Goal: Task Accomplishment & Management: Use online tool/utility

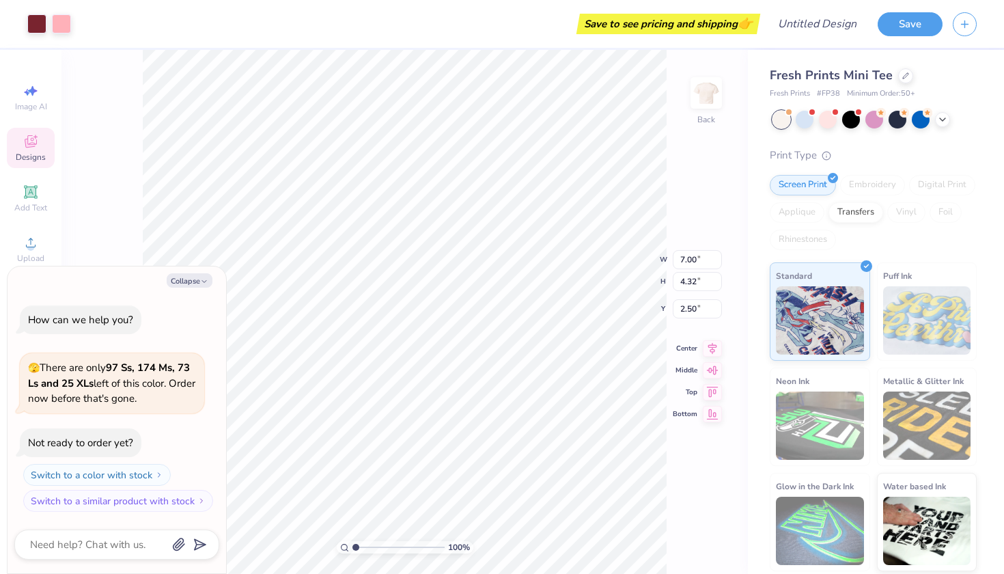
type textarea "x"
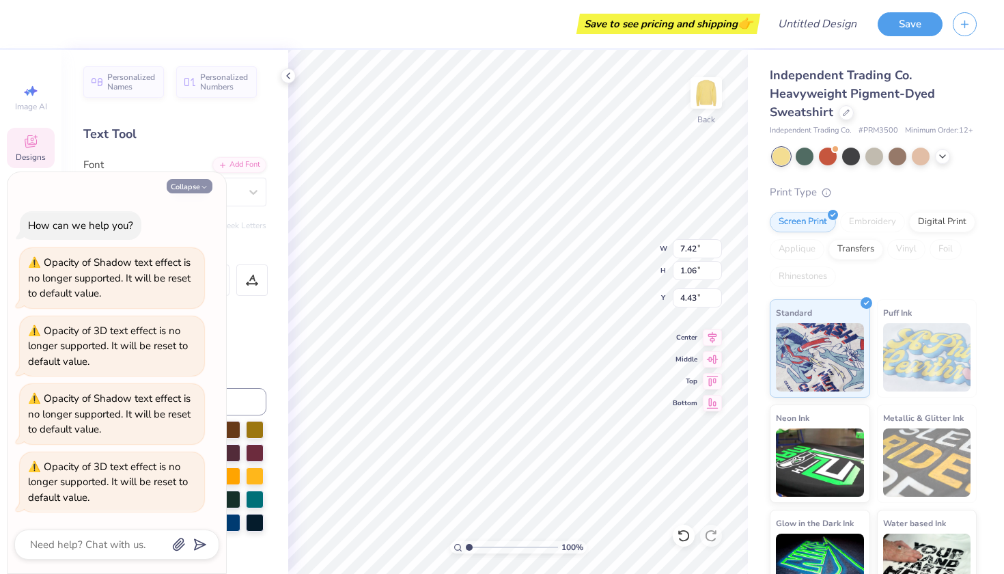
click at [204, 191] on icon "button" at bounding box center [204, 187] width 8 height 8
type textarea "x"
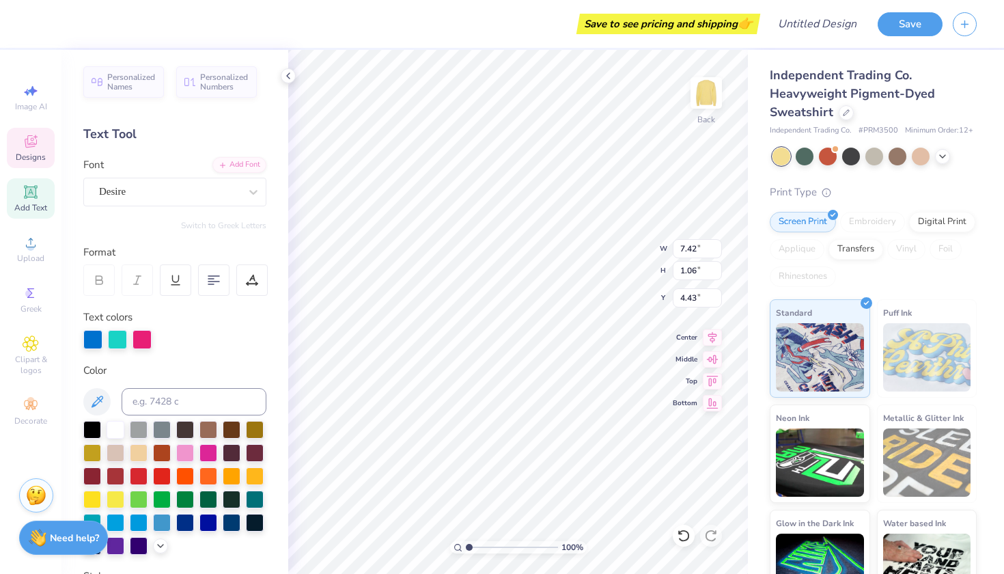
type textarea "G"
type textarea "KAPPA DELTA"
type input "8.18"
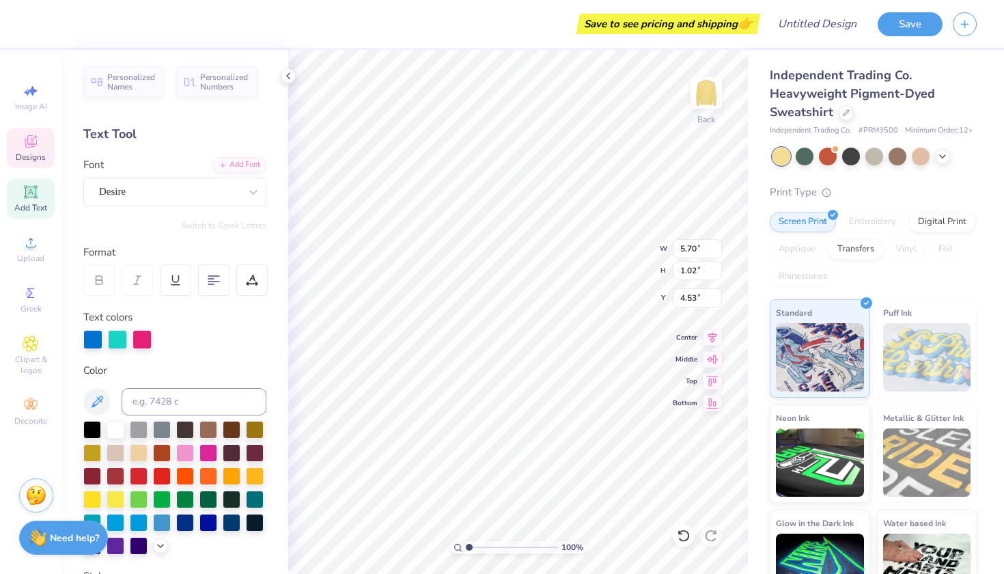
type input "1.46"
type input "4.00"
type input "7.66"
type input "1.37"
type input "4.04"
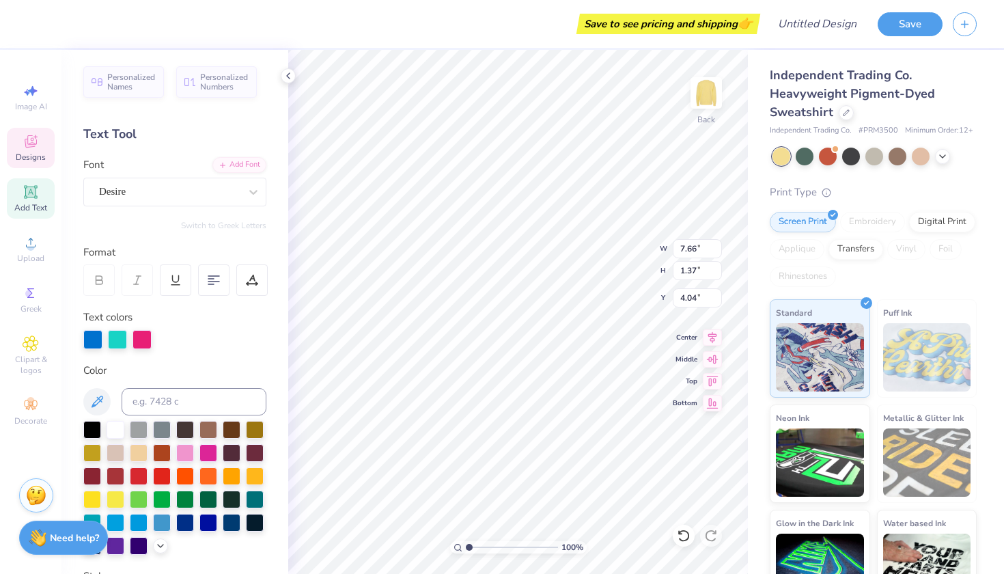
type input "7.34"
type input "1.31"
type input "4.00"
type input "4.16"
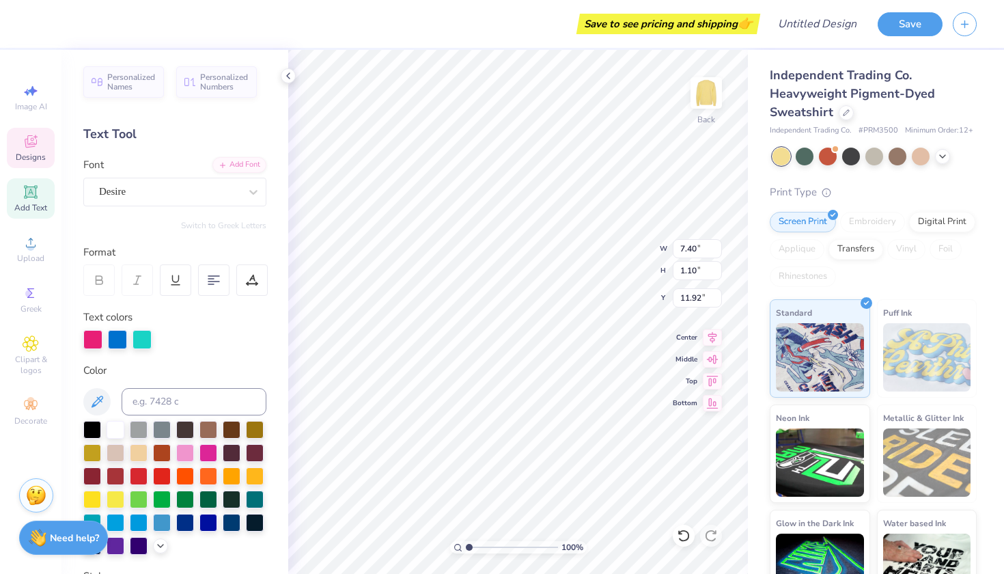
type textarea "FALL FORMAL 25"
type input "4.27"
type input "0.66"
type input "13.31"
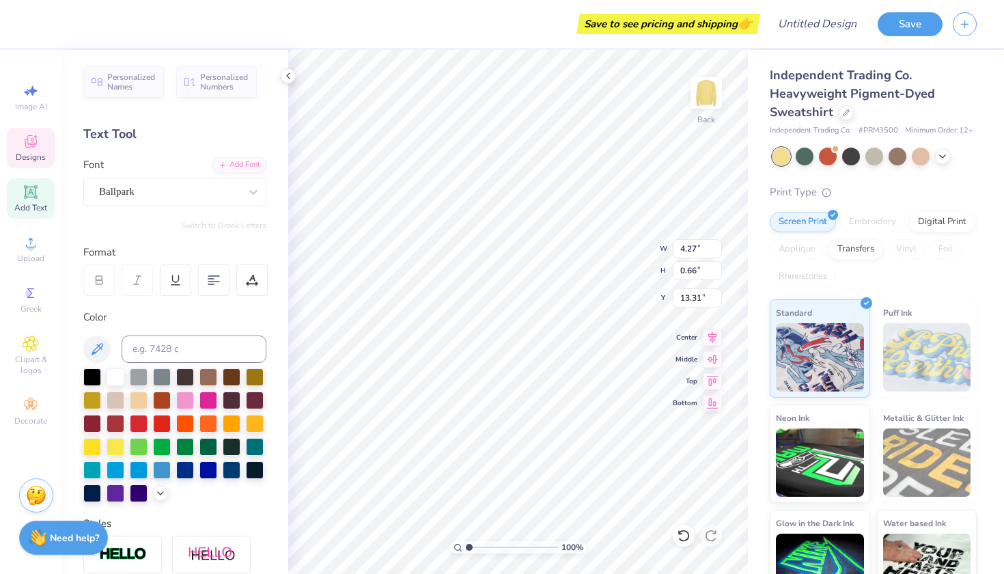
scroll to position [0, 0]
type textarea "M"
type textarea "L"
type input "0.23"
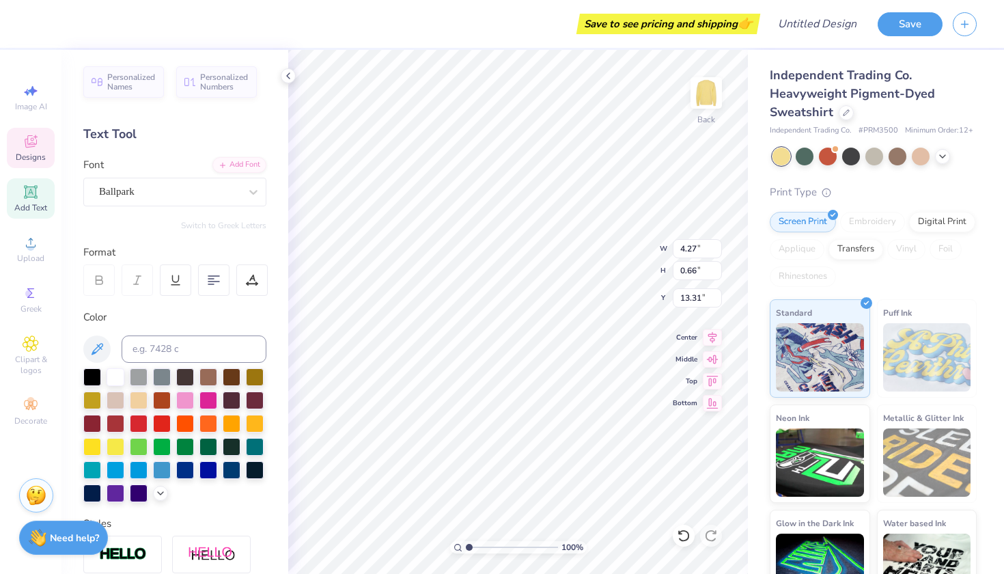
type input "13.36"
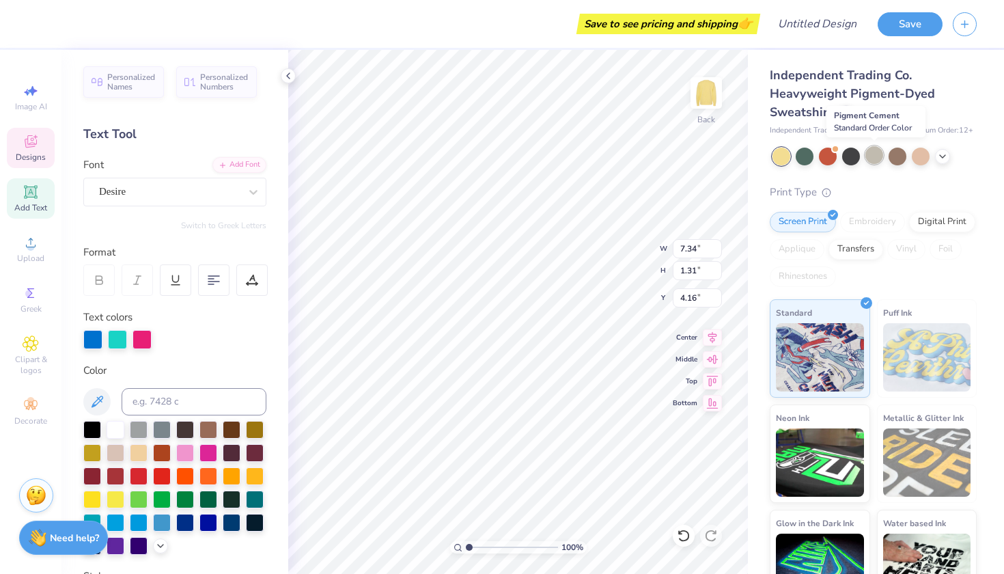
click at [877, 155] on div at bounding box center [875, 155] width 18 height 18
click at [923, 155] on div at bounding box center [921, 155] width 18 height 18
click at [943, 159] on icon at bounding box center [942, 155] width 11 height 11
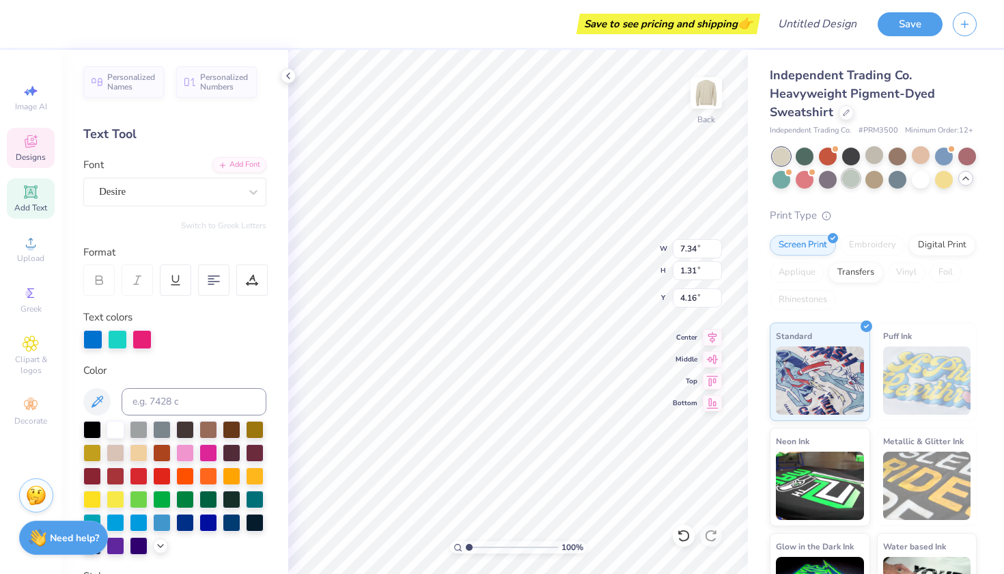
click at [859, 180] on div at bounding box center [851, 178] width 18 height 18
click at [967, 182] on icon at bounding box center [966, 178] width 11 height 11
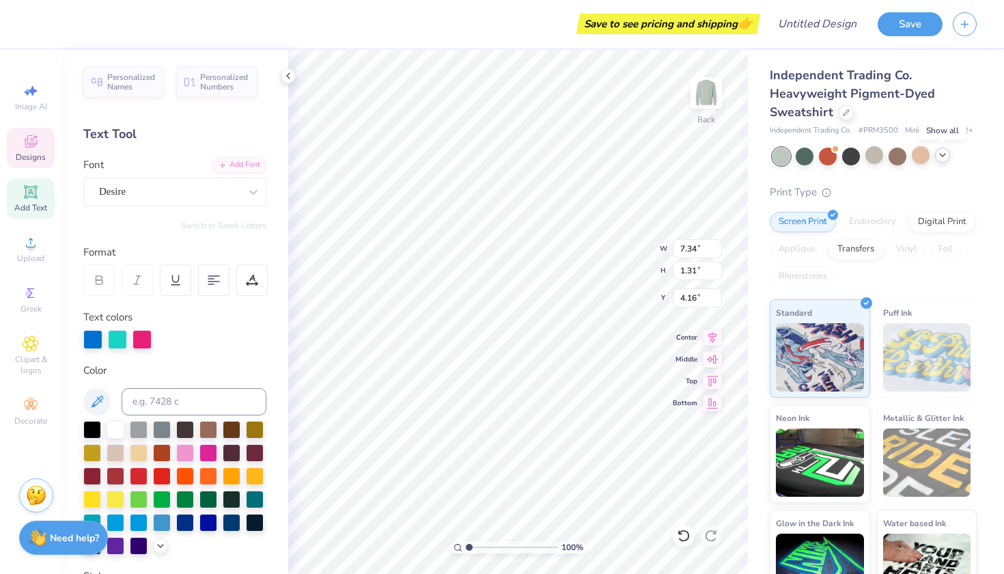
click at [942, 152] on icon at bounding box center [942, 155] width 11 height 11
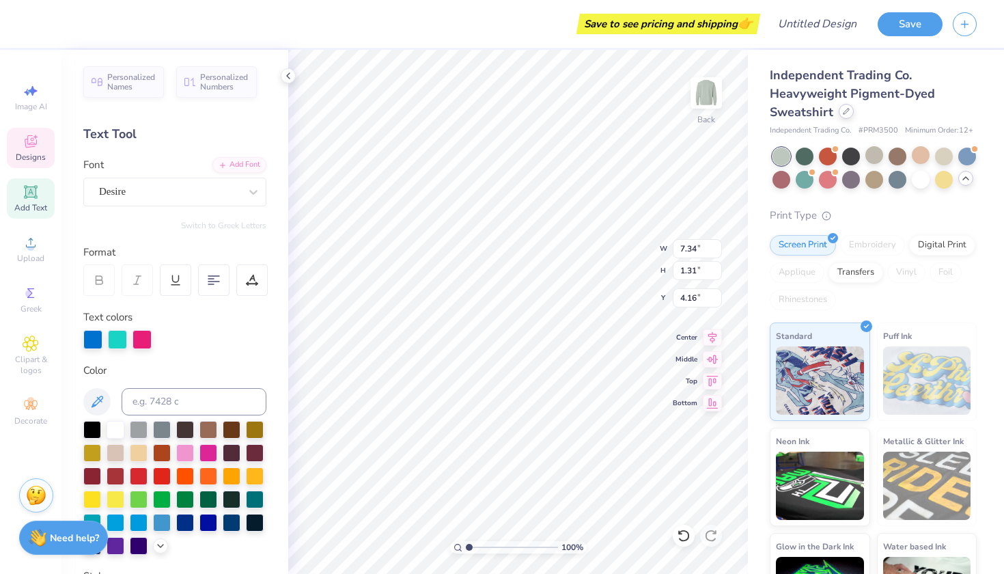
click at [851, 113] on div at bounding box center [846, 111] width 15 height 15
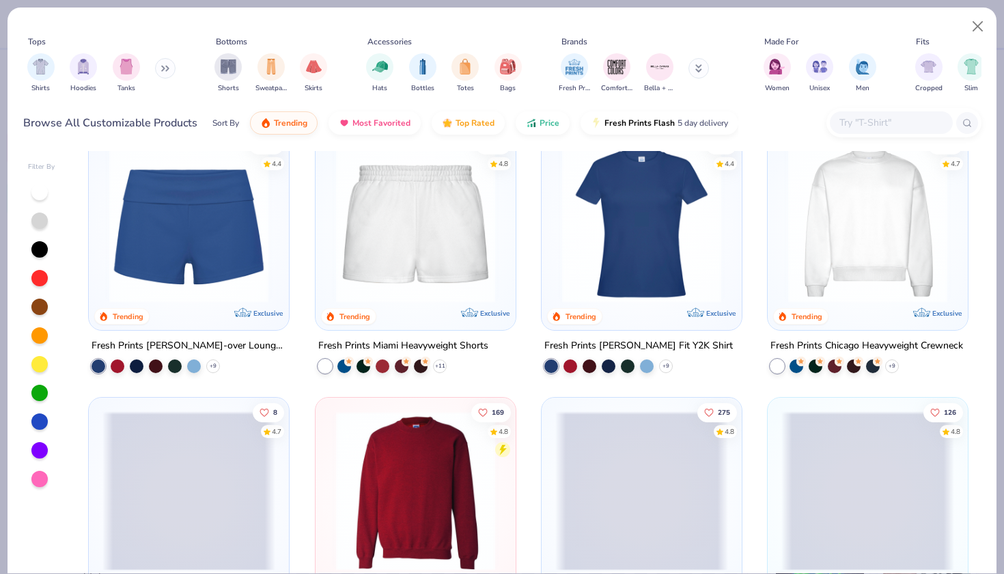
scroll to position [835, 0]
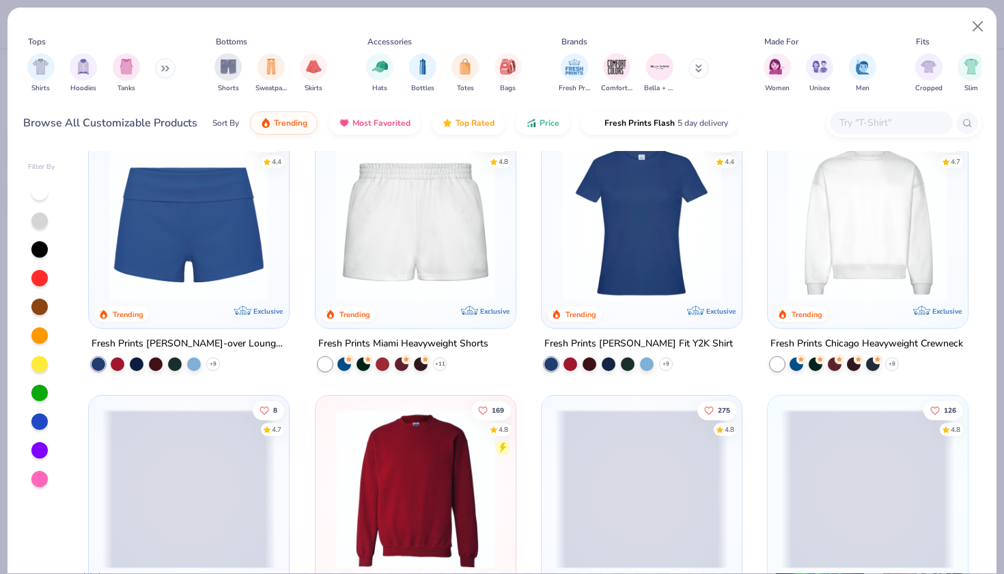
click at [169, 70] on icon at bounding box center [165, 68] width 8 height 7
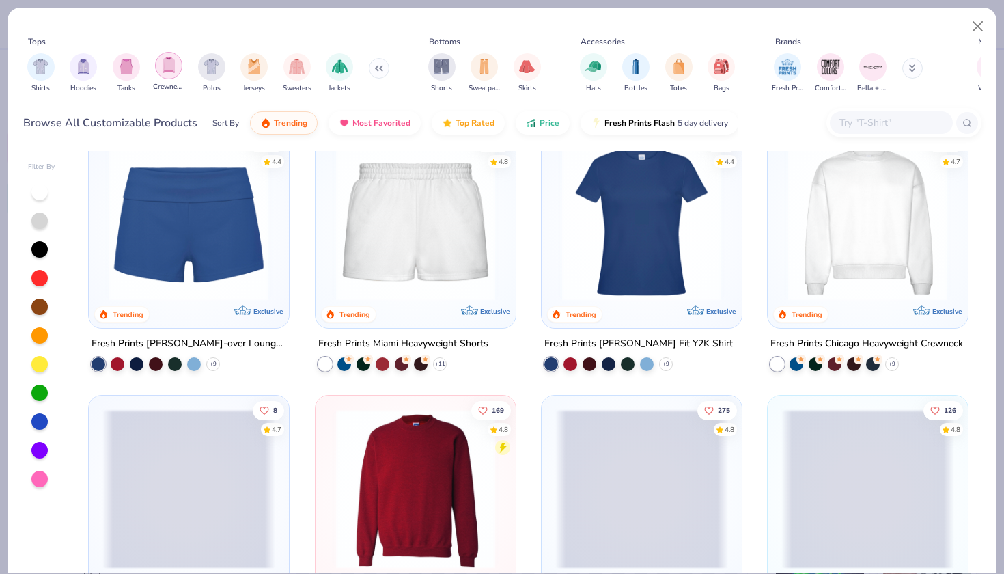
click at [171, 70] on img "filter for Crewnecks" at bounding box center [168, 65] width 15 height 16
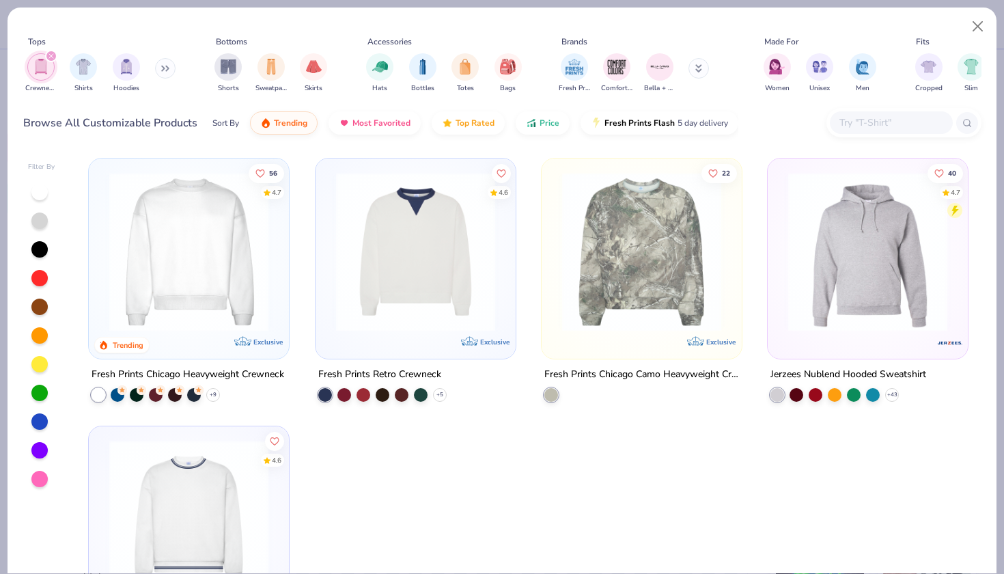
click at [233, 263] on img at bounding box center [188, 251] width 173 height 159
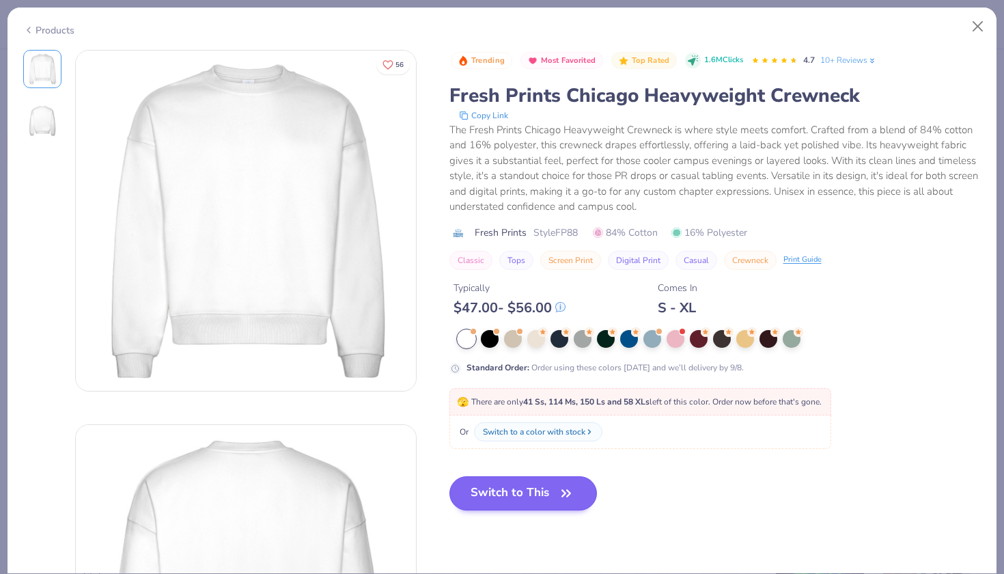
click at [498, 482] on button "Switch to This" at bounding box center [524, 493] width 148 height 34
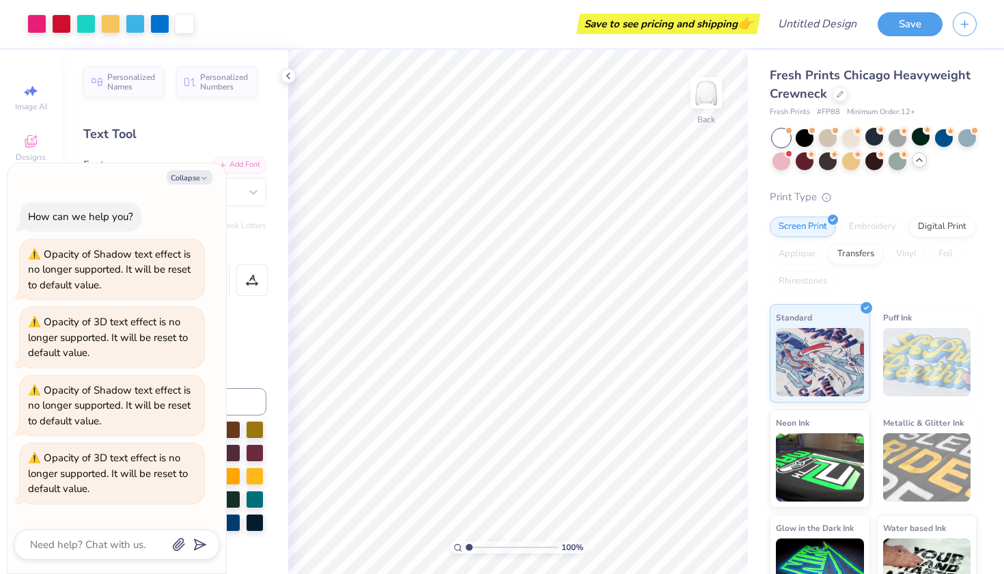
scroll to position [137, 0]
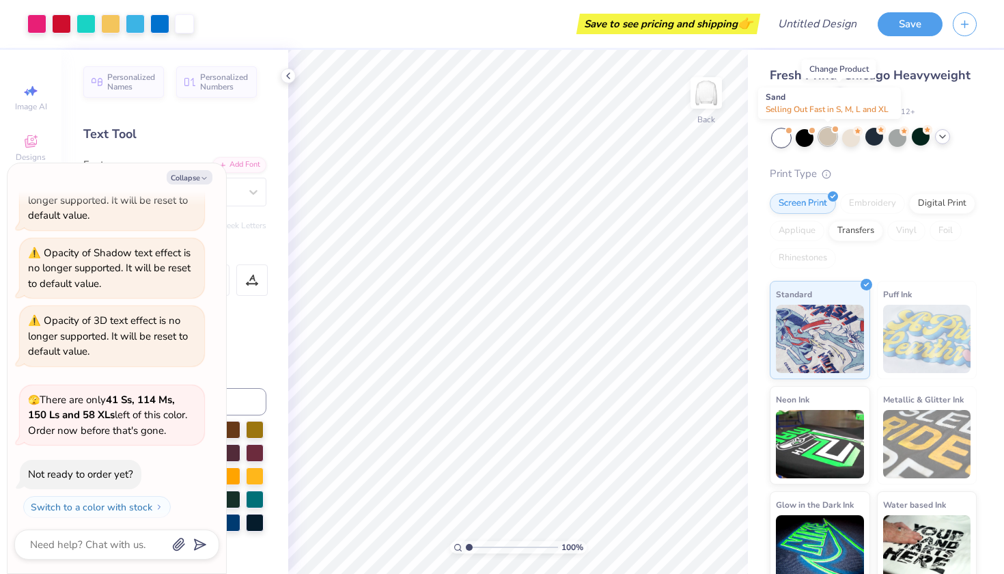
click at [832, 137] on div at bounding box center [828, 137] width 18 height 18
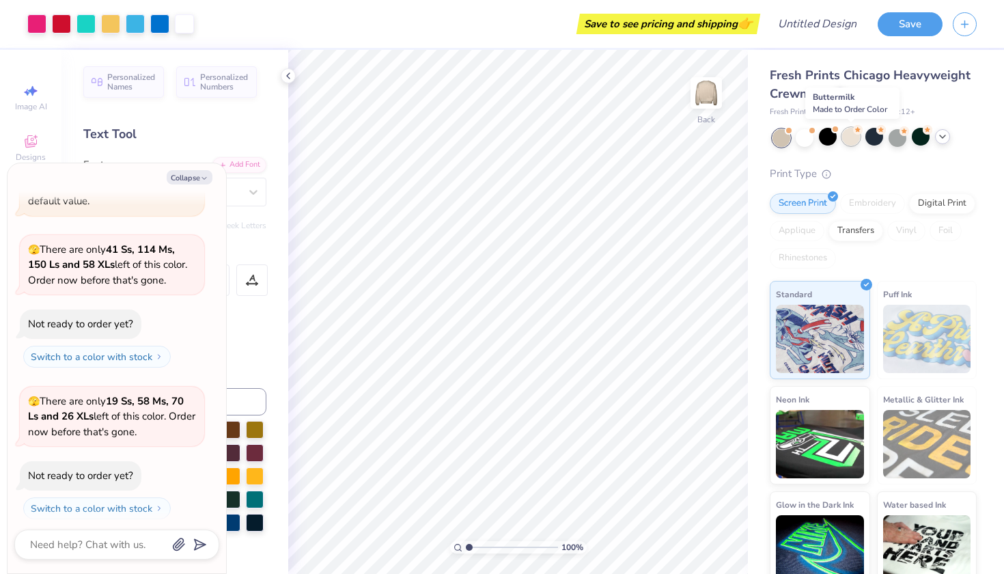
click at [852, 139] on div at bounding box center [851, 137] width 18 height 18
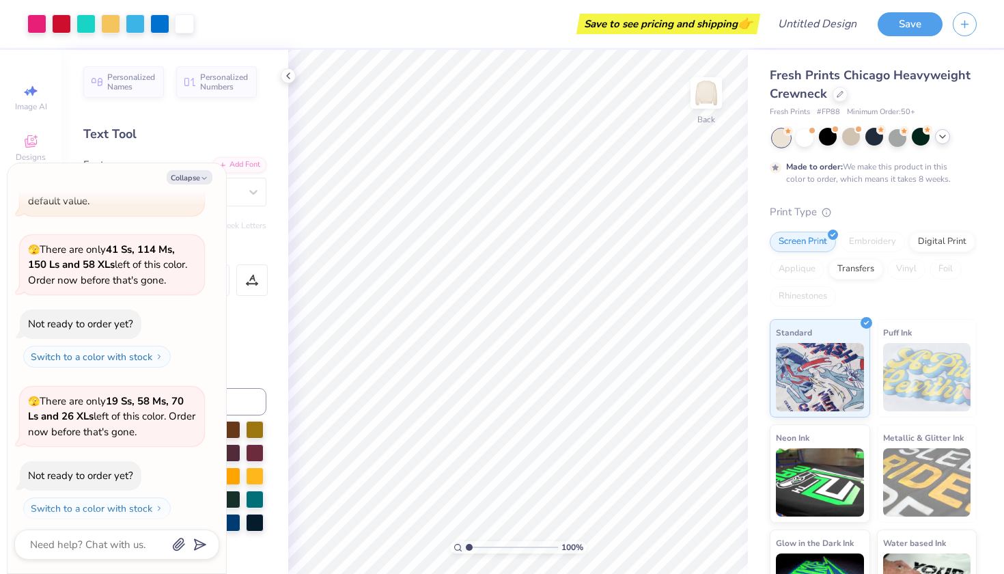
scroll to position [400, 0]
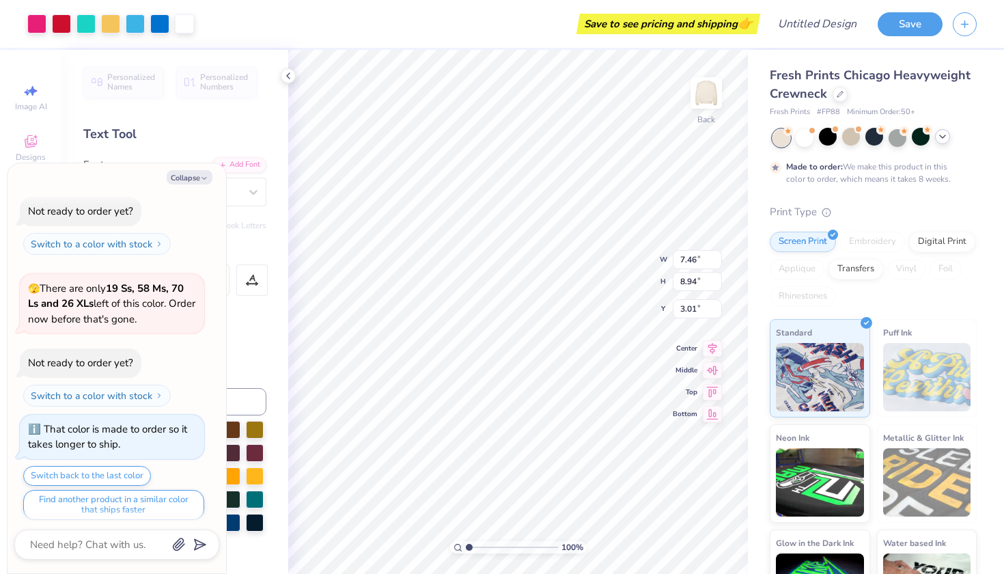
type textarea "x"
type input "10.85"
type input "13.00"
type textarea "x"
type input "3.00"
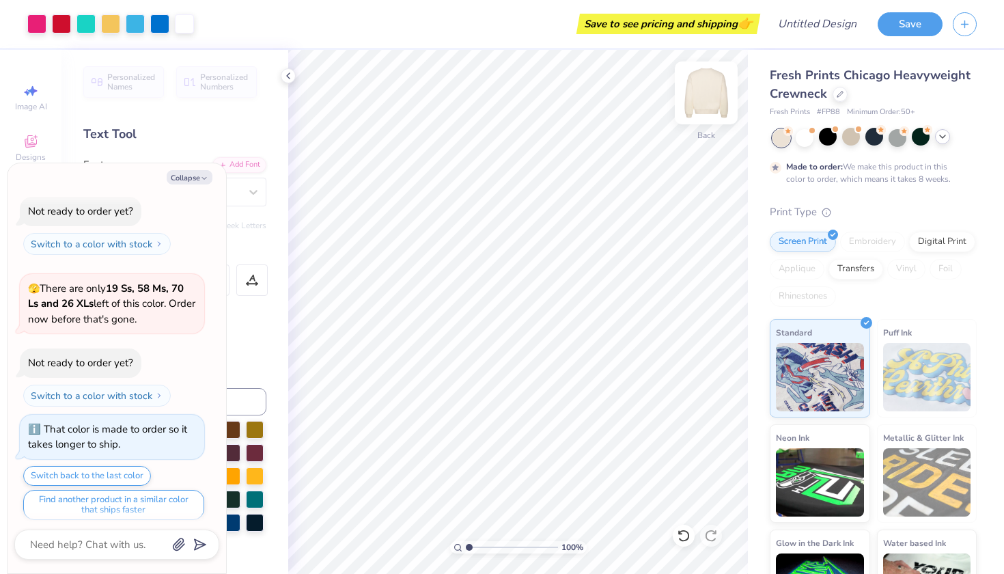
click at [693, 92] on img at bounding box center [706, 93] width 55 height 55
click at [712, 92] on img at bounding box center [706, 93] width 55 height 55
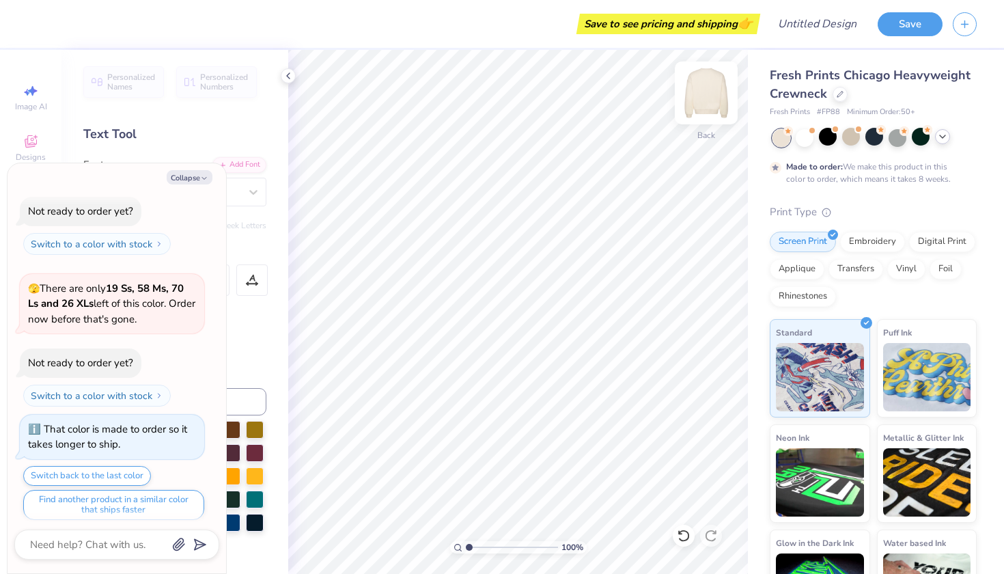
click at [707, 99] on img at bounding box center [706, 93] width 55 height 55
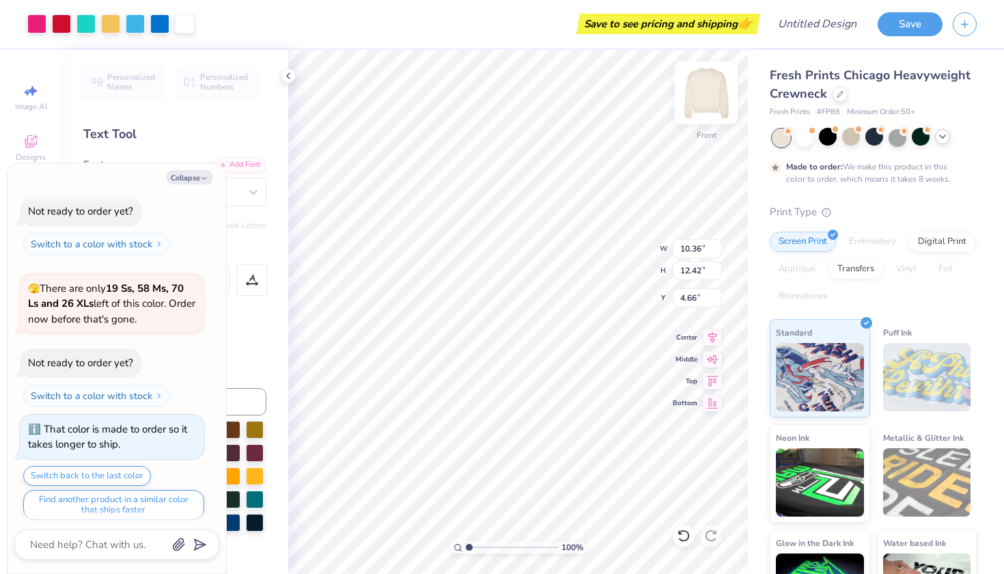
type textarea "x"
type input "4.66"
click at [191, 176] on button "Collapse" at bounding box center [190, 177] width 46 height 14
type textarea "x"
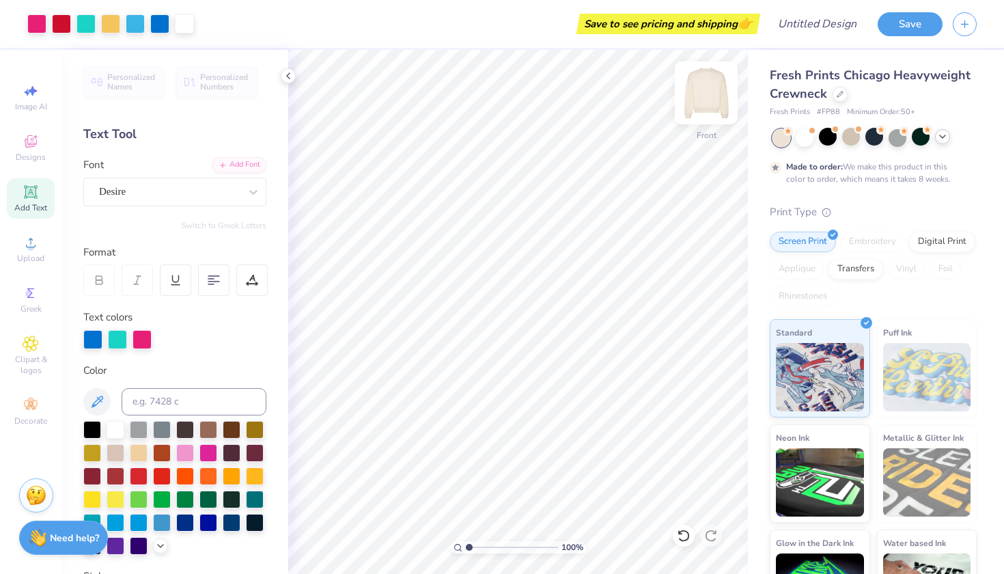
click at [701, 98] on img at bounding box center [706, 93] width 55 height 55
click at [36, 199] on icon at bounding box center [31, 192] width 16 height 16
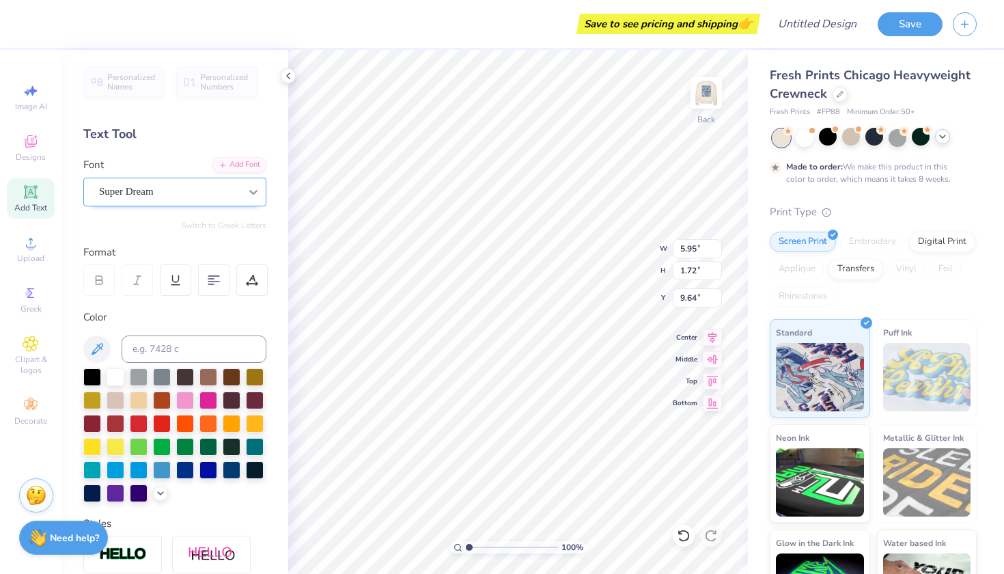
click at [241, 192] on div at bounding box center [253, 192] width 25 height 25
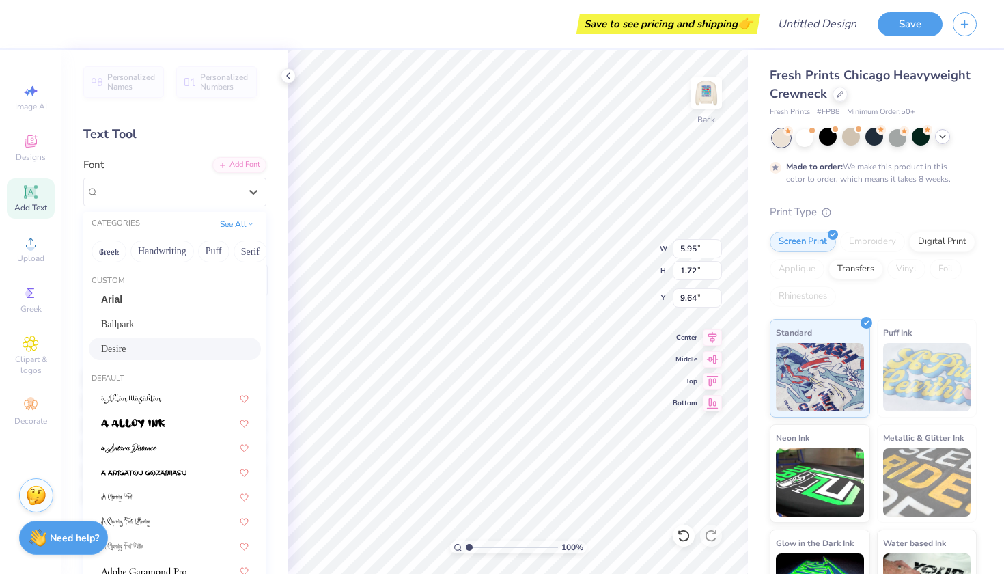
click at [123, 346] on div "Desire" at bounding box center [175, 349] width 148 height 14
type input "3.74"
type input "1.67"
type input "9.67"
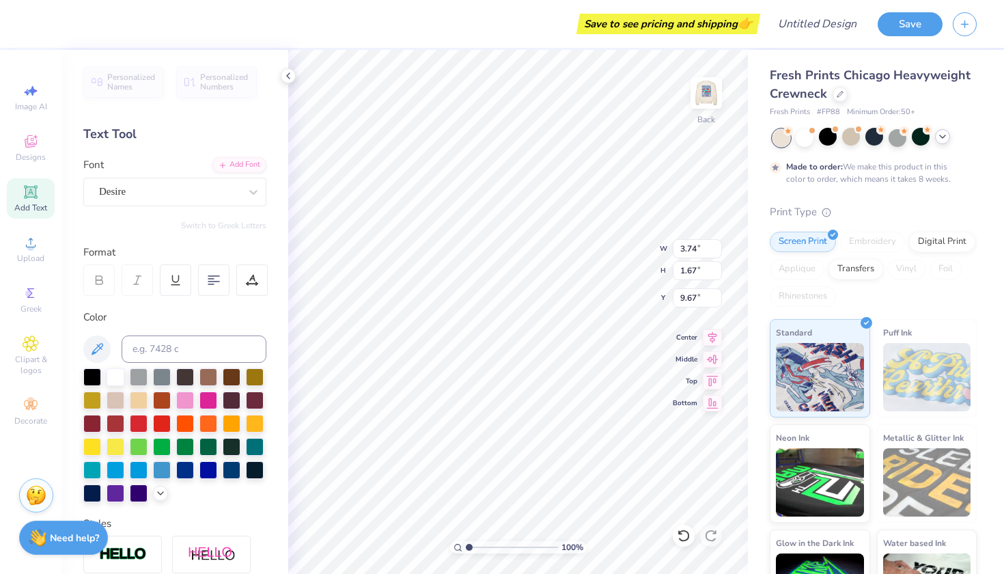
type textarea "T"
type textarea "K"
click at [714, 104] on img at bounding box center [706, 93] width 55 height 55
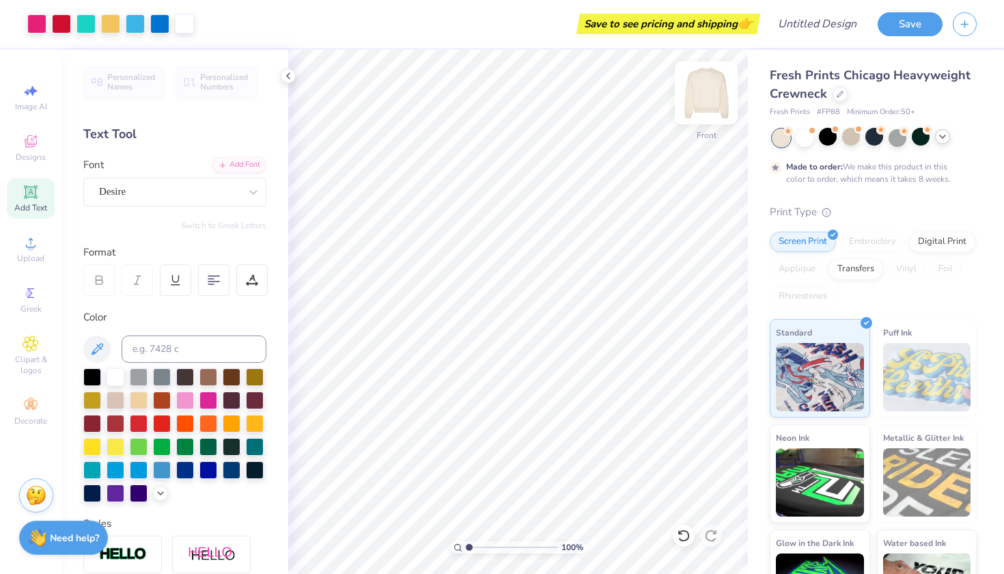
click at [710, 94] on img at bounding box center [706, 93] width 55 height 55
click at [710, 94] on img at bounding box center [706, 92] width 27 height 27
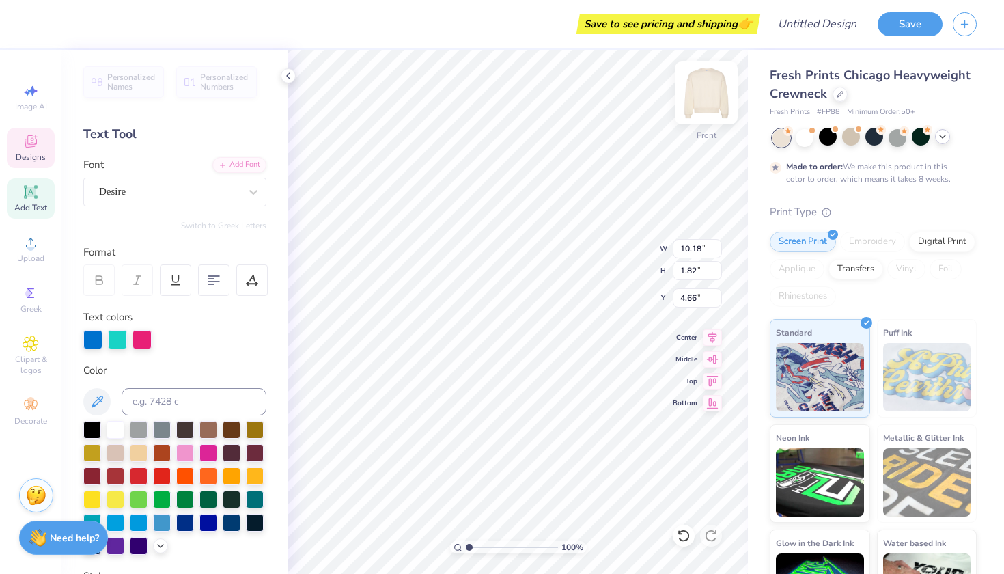
click at [711, 95] on img at bounding box center [706, 93] width 55 height 55
type textarea "KD"
type input "2.73"
type input "3.33"
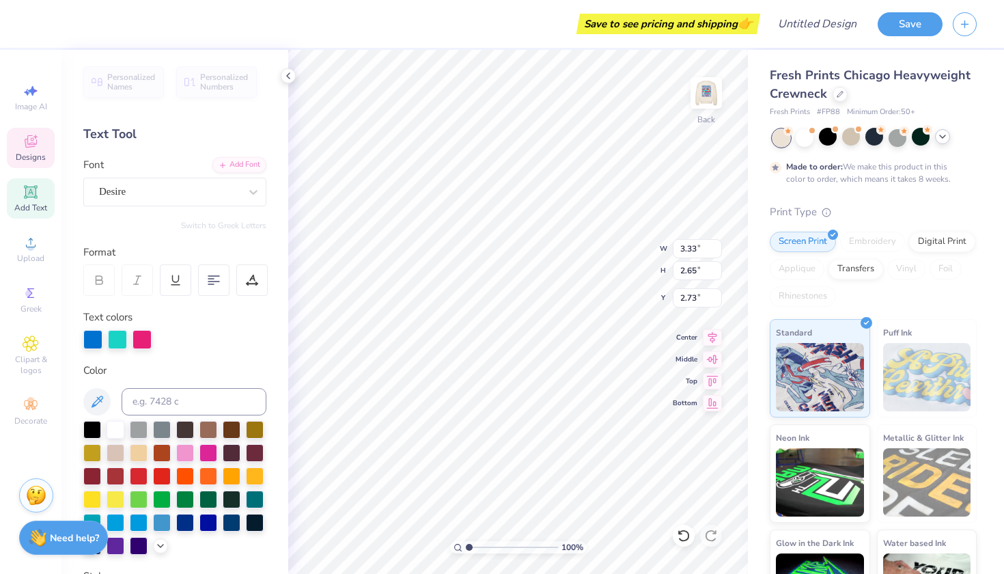
type input "2.65"
type input "2.62"
type input "2.48"
type input "1.97"
type input "3.00"
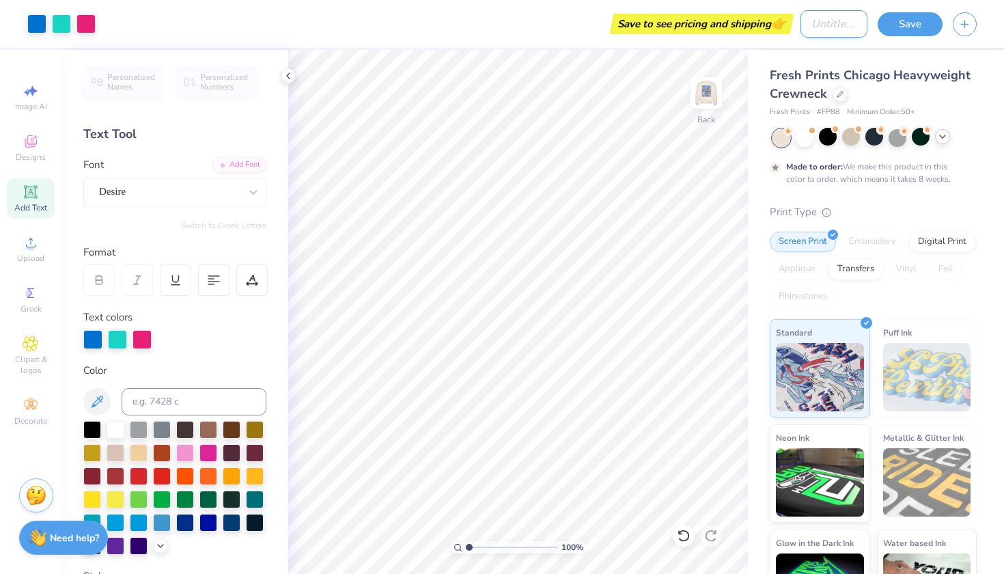
click at [840, 23] on input "Design Title" at bounding box center [834, 23] width 67 height 27
type input "fall dp"
click at [930, 21] on button "Save" at bounding box center [910, 22] width 65 height 24
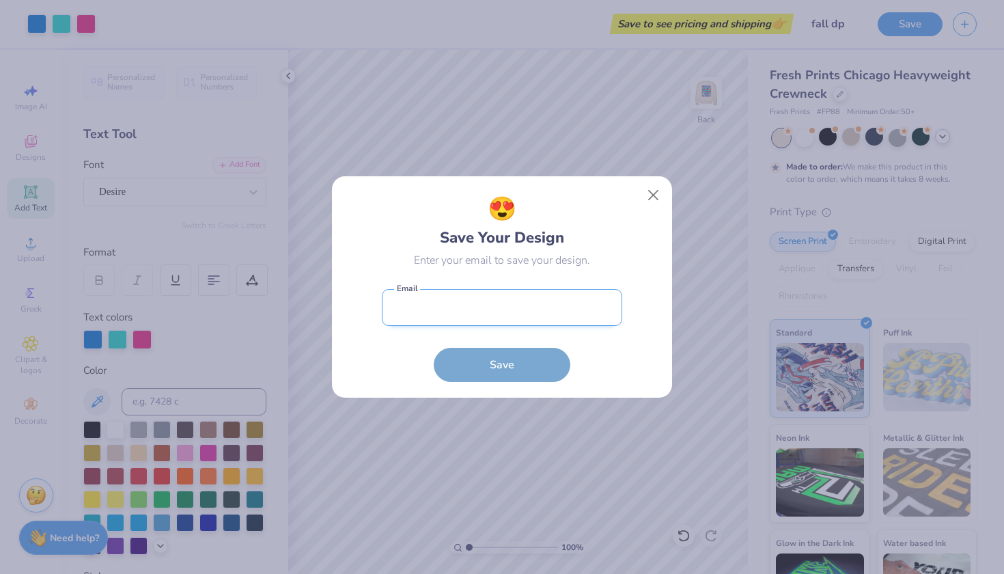
click at [499, 305] on input "email" at bounding box center [502, 308] width 241 height 38
type input "r"
type input "[EMAIL_ADDRESS][DOMAIN_NAME]"
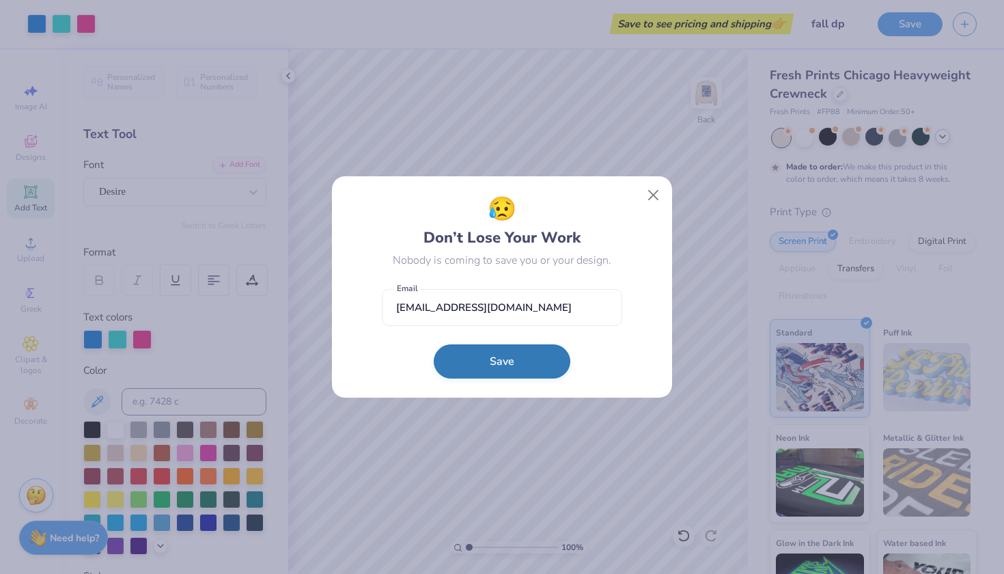
click at [493, 367] on button "Save" at bounding box center [502, 361] width 137 height 34
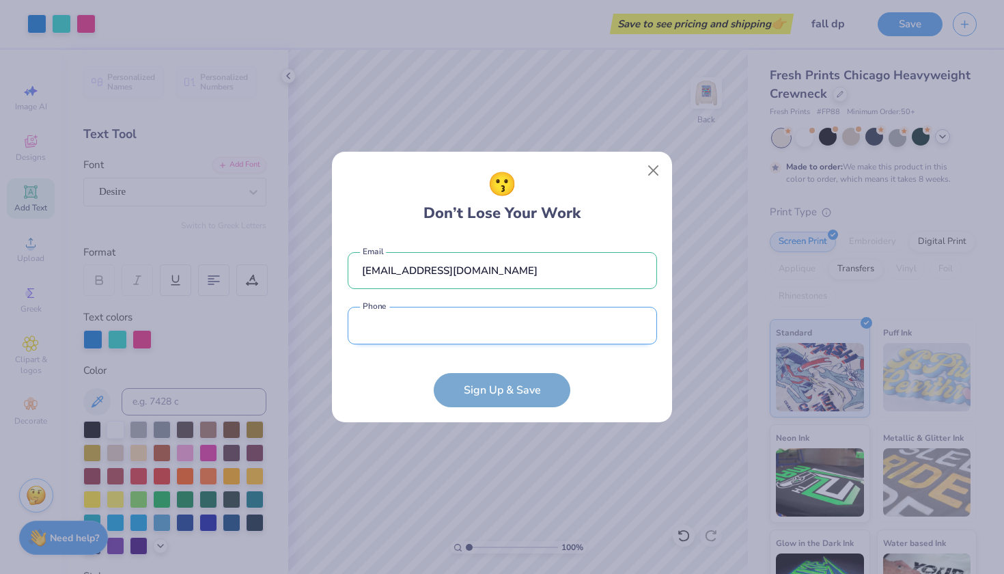
drag, startPoint x: 484, startPoint y: 339, endPoint x: 398, endPoint y: 320, distance: 88.2
click at [481, 328] on input "tel" at bounding box center [503, 326] width 310 height 38
click at [456, 324] on input "tel" at bounding box center [503, 326] width 310 height 38
click at [398, 320] on input "tel" at bounding box center [503, 326] width 310 height 38
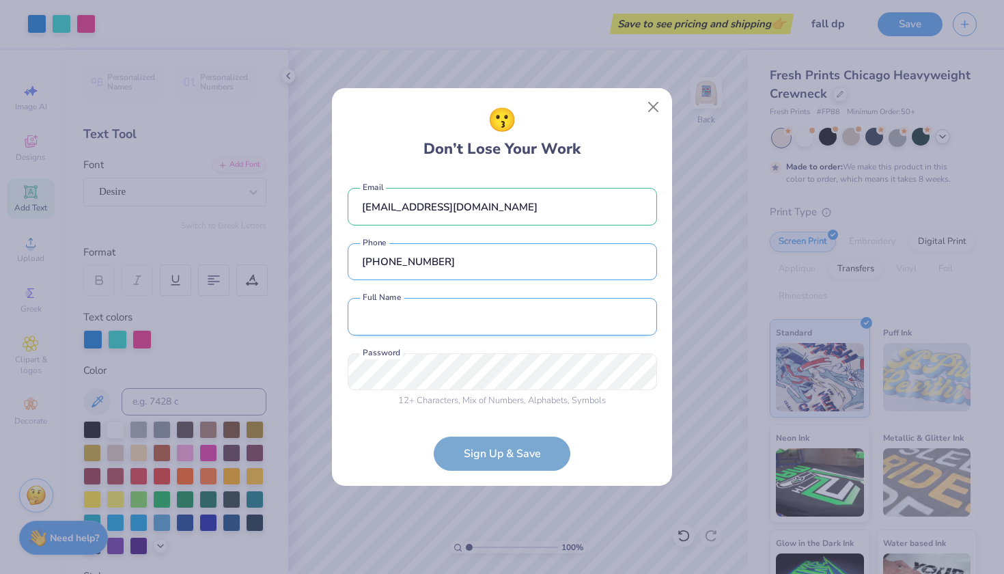
type input "[PHONE_NUMBER]"
type input "[PERSON_NAME]"
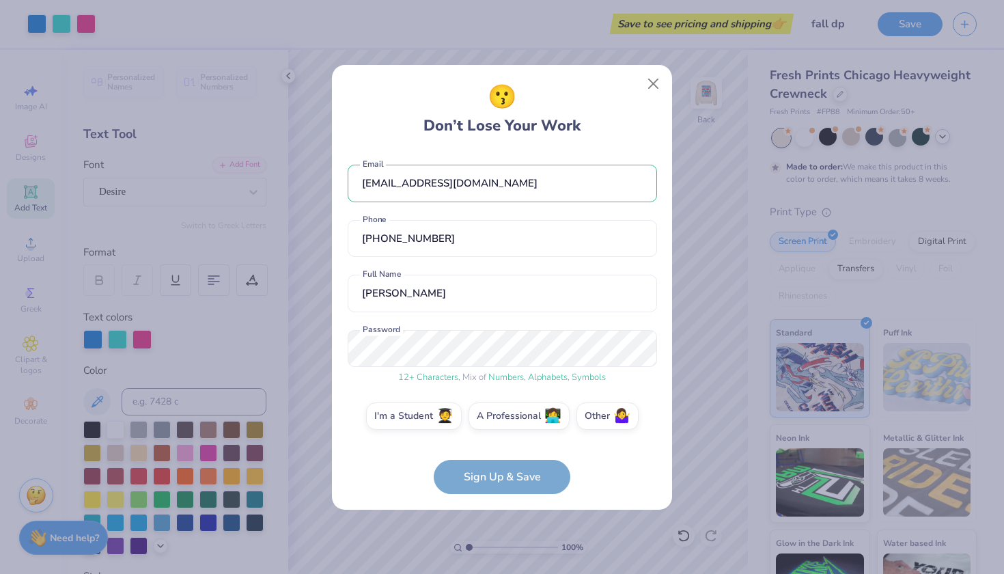
scroll to position [5, 0]
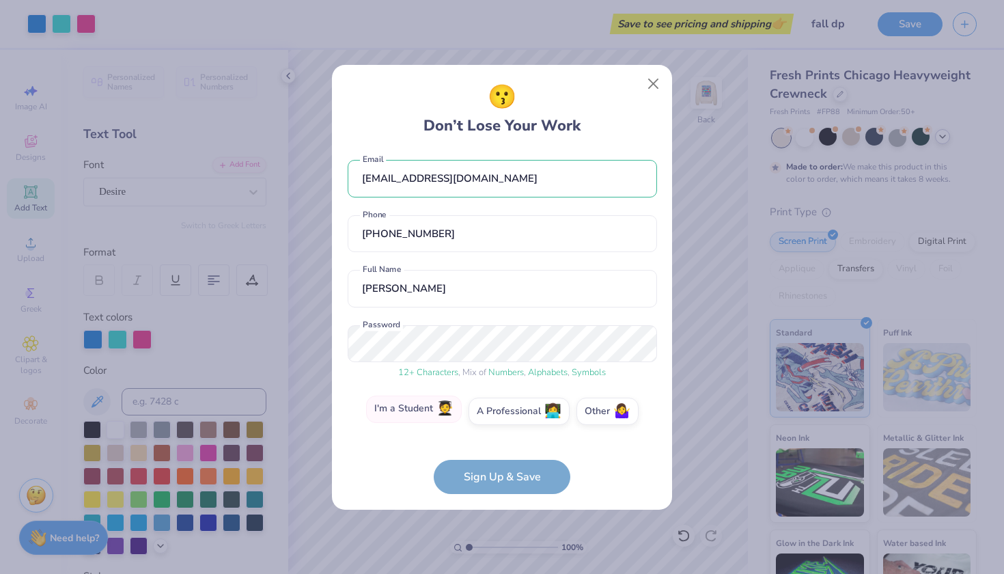
click at [435, 415] on label "I'm a Student 🧑‍🎓" at bounding box center [414, 409] width 96 height 27
click at [498, 415] on input "I'm a Student 🧑‍🎓" at bounding box center [502, 419] width 9 height 9
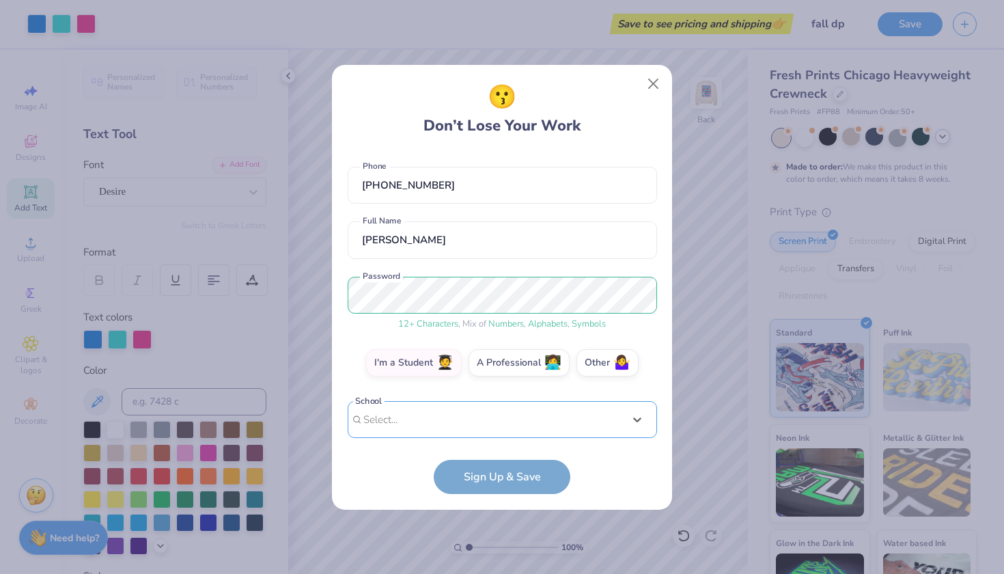
click at [473, 426] on div "Use Up and Down to choose options, press Enter to select the currently focused …" at bounding box center [503, 440] width 310 height 79
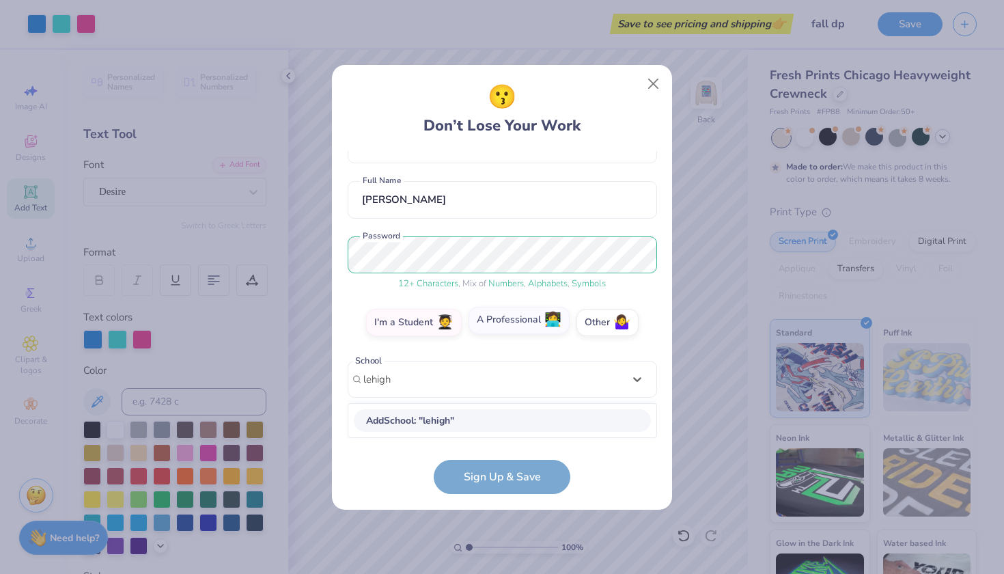
scroll to position [265, 0]
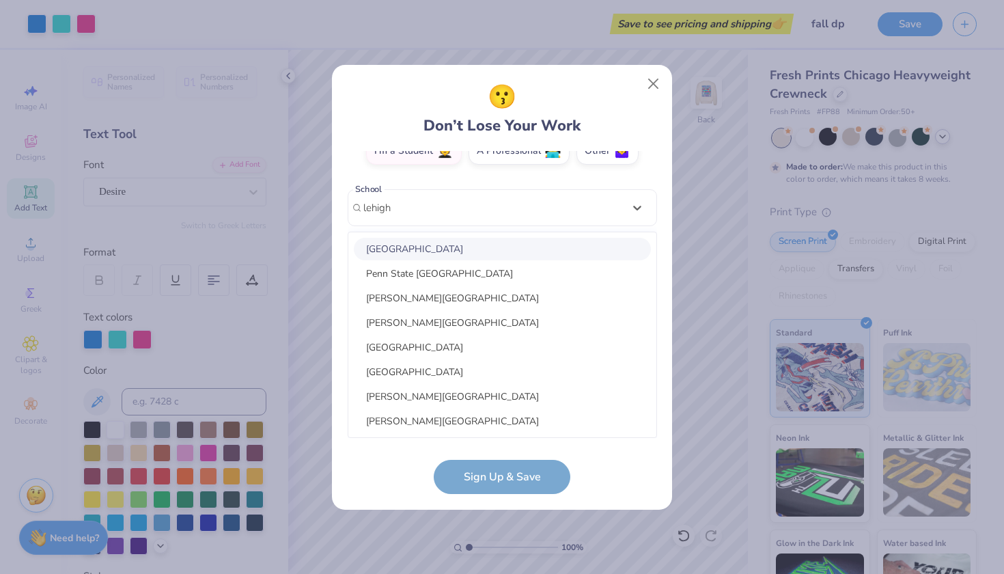
click at [437, 253] on div "[GEOGRAPHIC_DATA]" at bounding box center [502, 249] width 297 height 23
type input "lehigh"
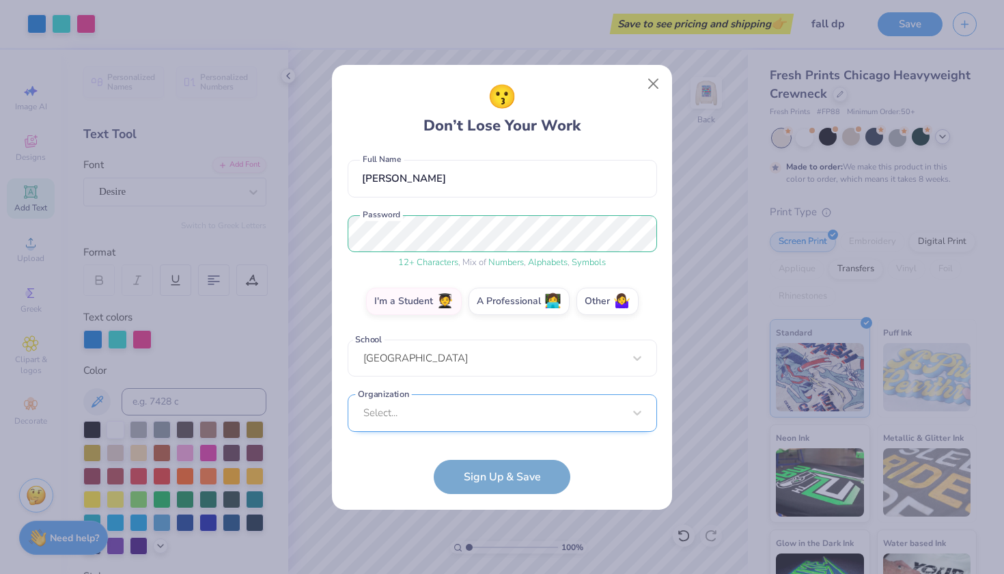
click at [437, 418] on div "Select..." at bounding box center [503, 413] width 310 height 38
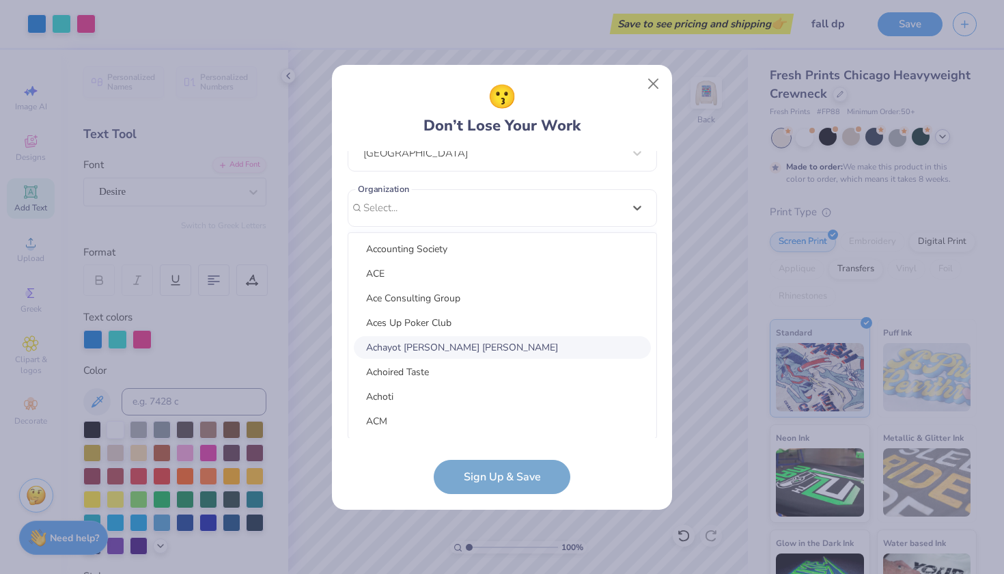
scroll to position [2018, 0]
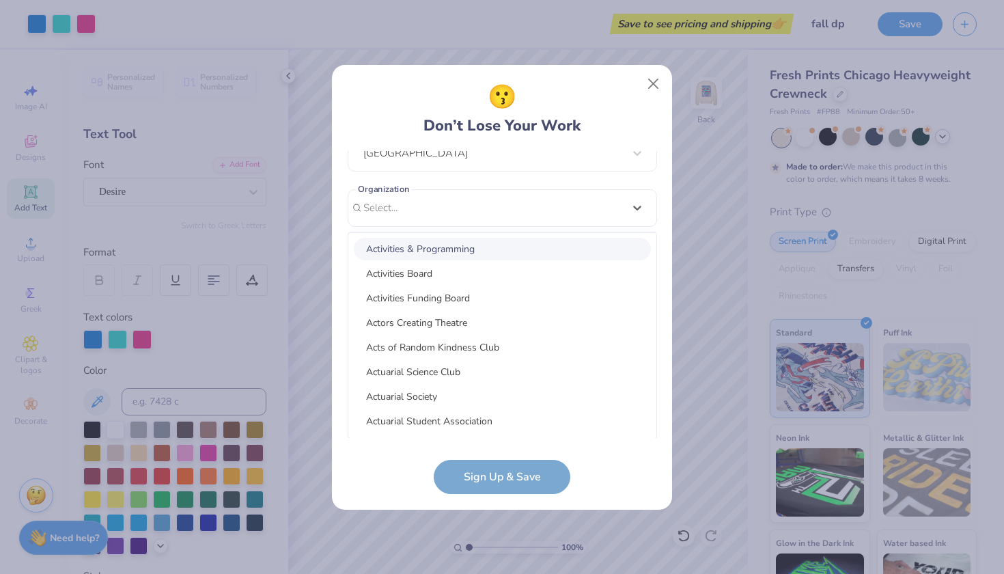
type input "l"
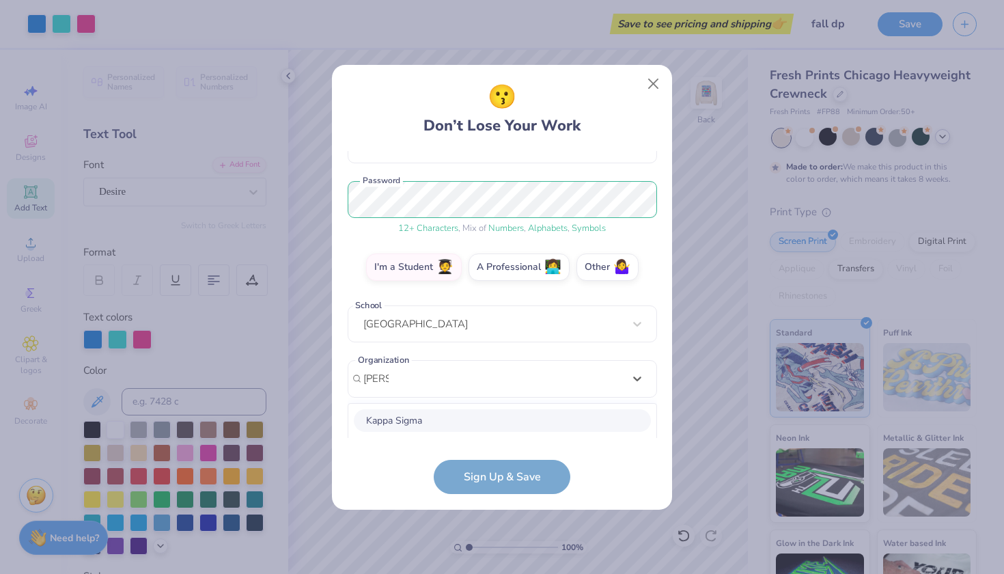
scroll to position [320, 0]
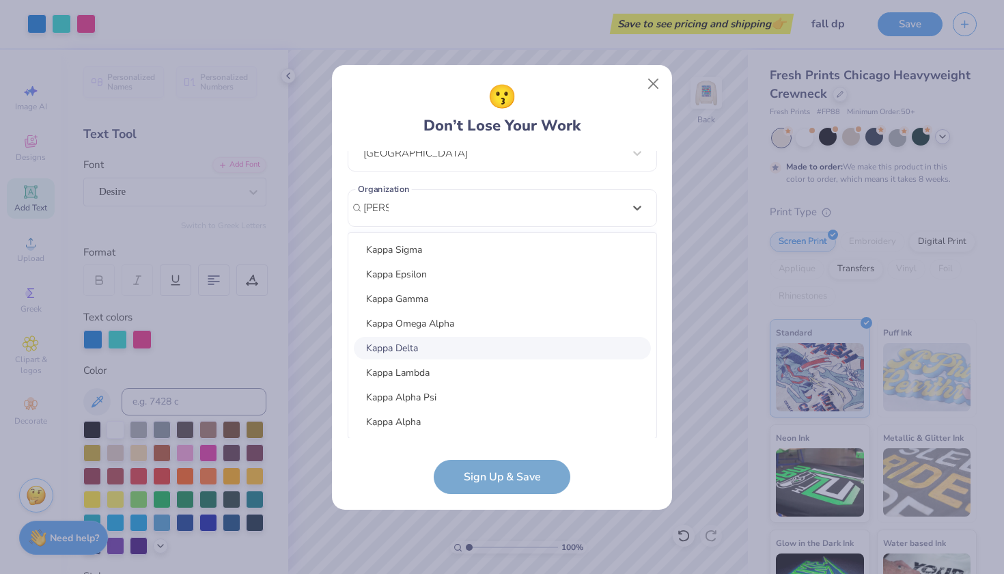
click at [425, 345] on div "Kappa Delta" at bounding box center [502, 348] width 297 height 23
type input "[PERSON_NAME]"
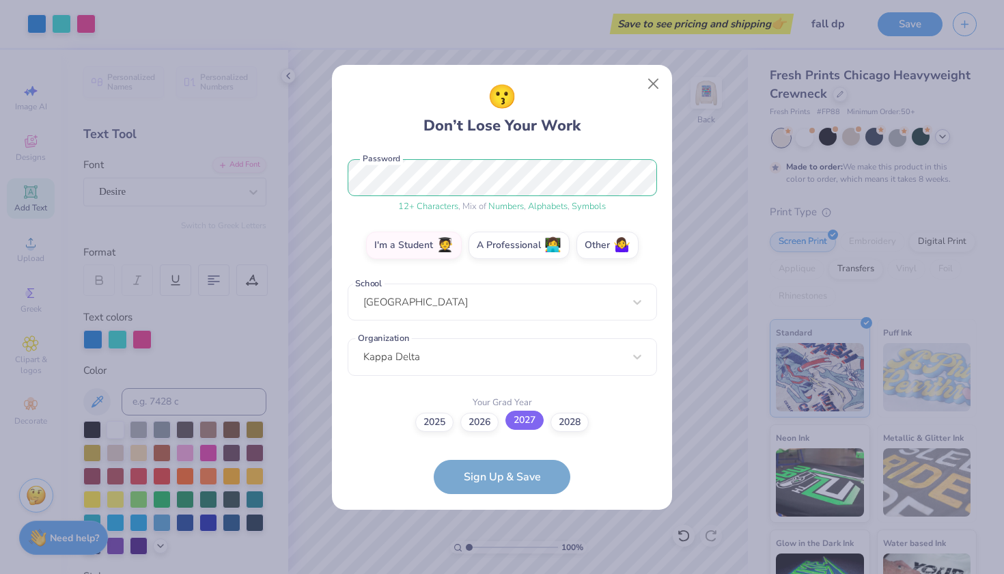
click at [517, 420] on label "2027" at bounding box center [525, 420] width 38 height 19
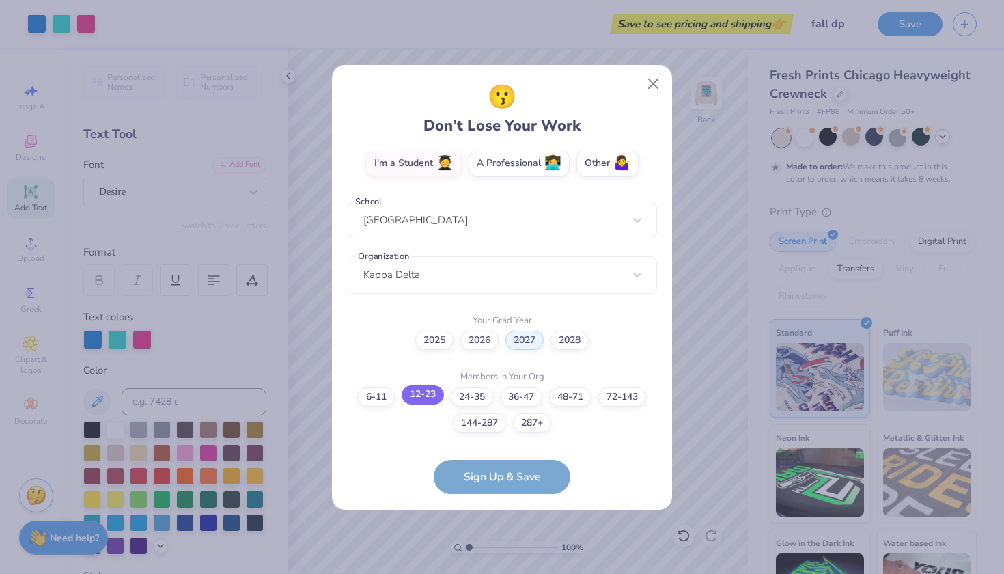
click at [430, 397] on label "12-23" at bounding box center [423, 394] width 42 height 19
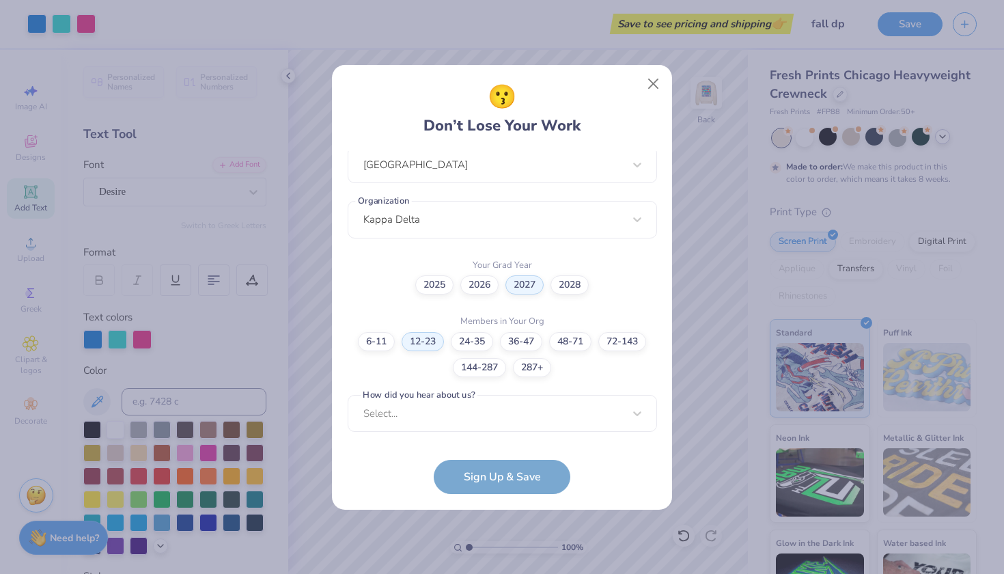
click at [486, 476] on form "[EMAIL_ADDRESS][DOMAIN_NAME] Email [PHONE_NUMBER] Phone [PERSON_NAME] Full Name…" at bounding box center [503, 322] width 310 height 343
click at [478, 417] on div "Select..." at bounding box center [503, 414] width 310 height 38
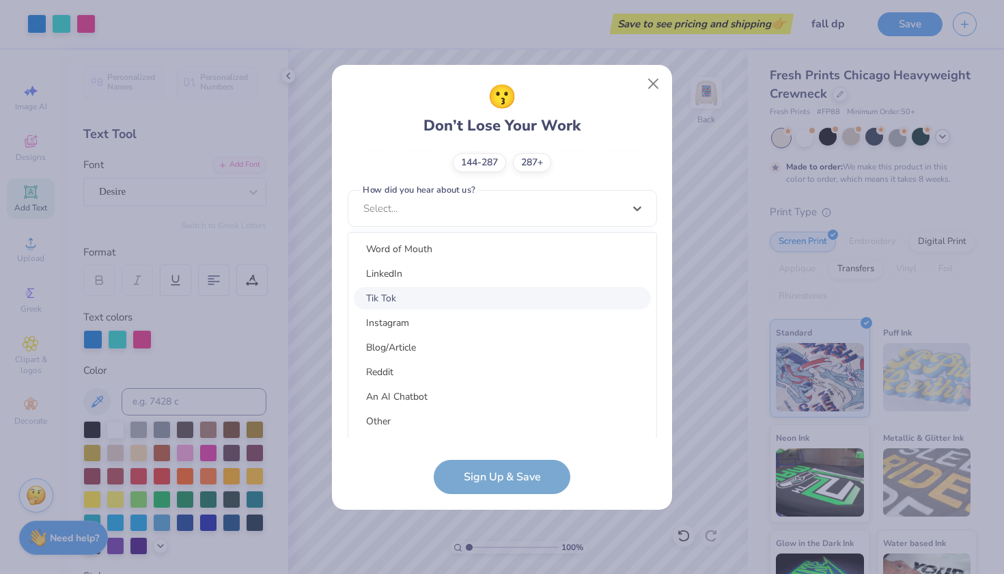
scroll to position [173, 0]
click at [389, 420] on div "Other" at bounding box center [502, 421] width 297 height 23
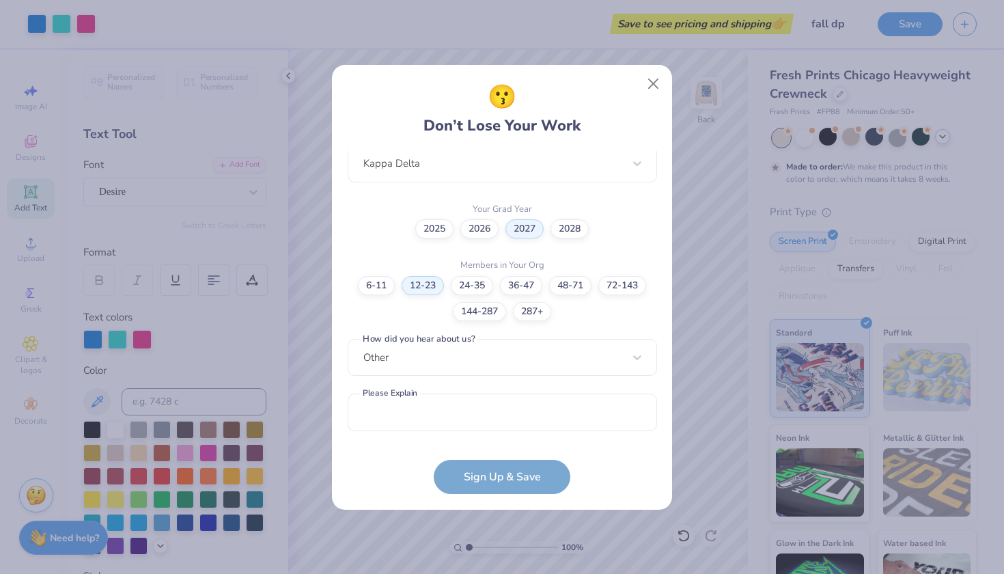
scroll to position [363, 0]
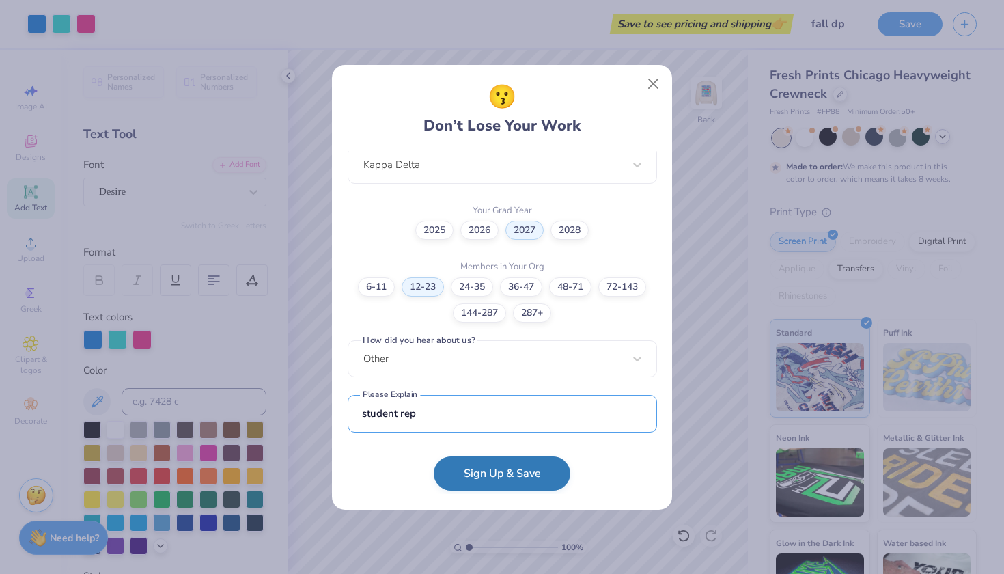
type input "student rep"
click at [517, 471] on button "Sign Up & Save" at bounding box center [502, 473] width 137 height 34
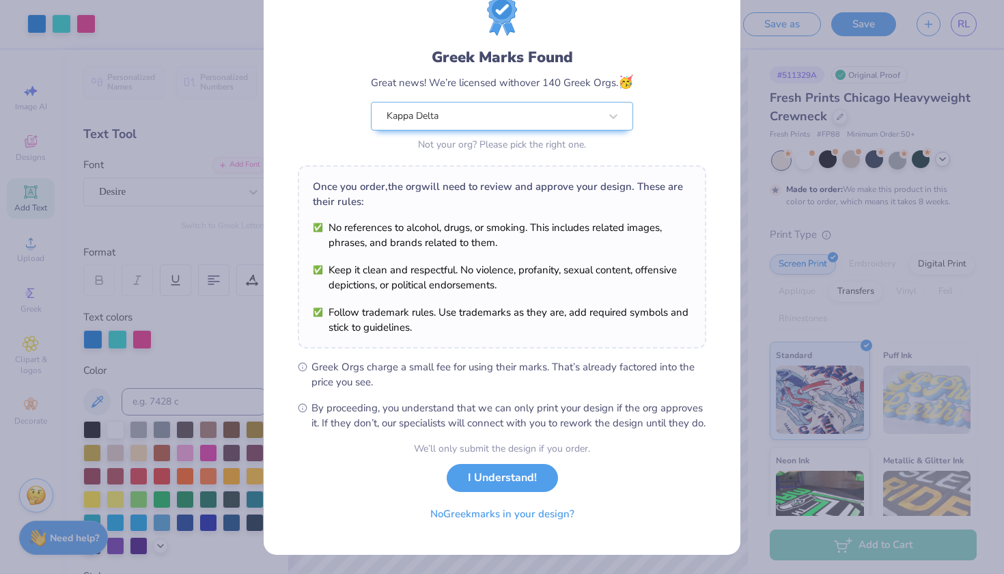
scroll to position [66, 0]
click at [502, 479] on button "I Understand!" at bounding box center [502, 475] width 111 height 28
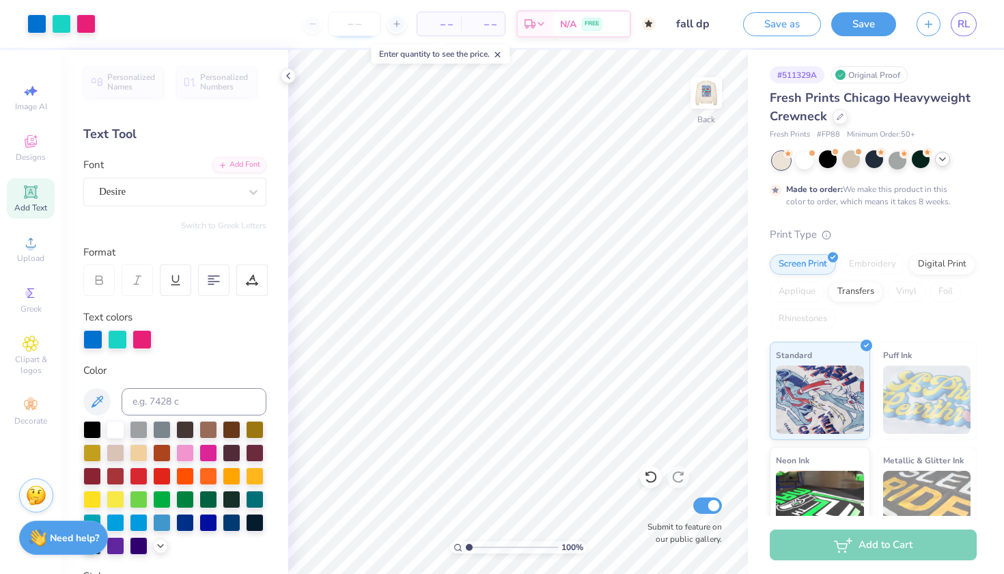
click at [373, 25] on input "number" at bounding box center [354, 24] width 53 height 25
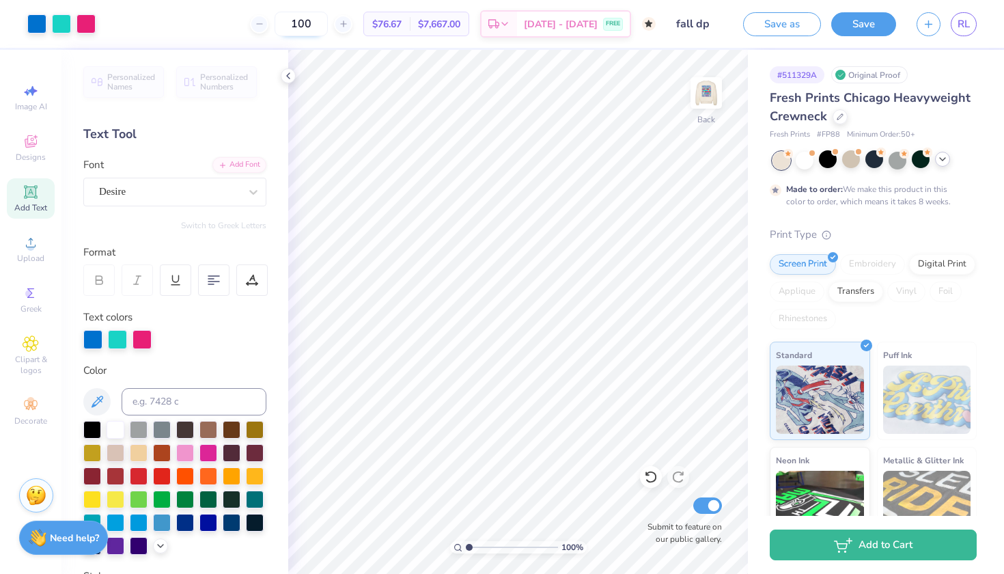
click at [324, 24] on input "100" at bounding box center [301, 24] width 53 height 25
click at [294, 24] on input "100" at bounding box center [301, 24] width 53 height 25
type input "2000"
click at [942, 163] on icon at bounding box center [942, 159] width 11 height 11
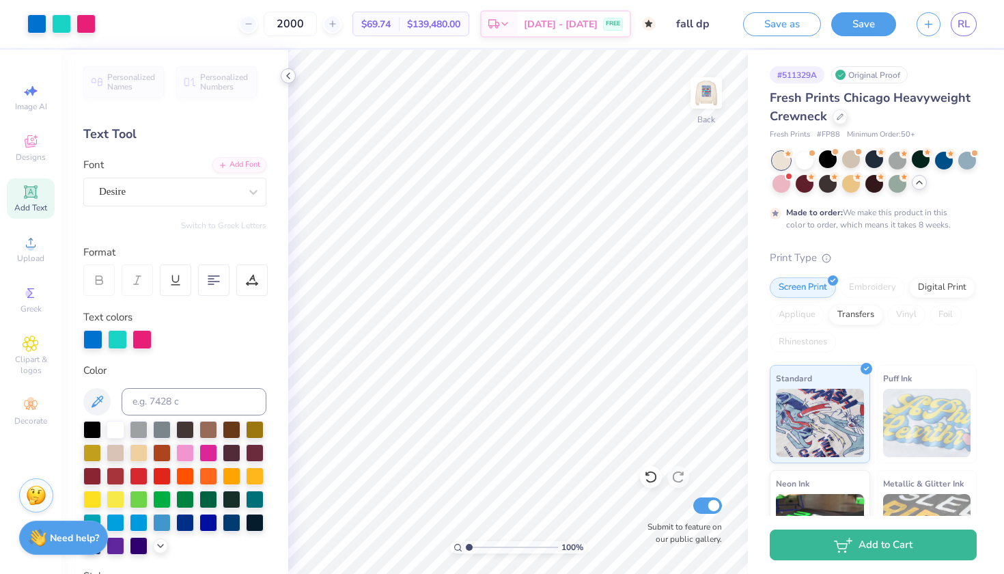
click at [288, 72] on icon at bounding box center [288, 75] width 11 height 11
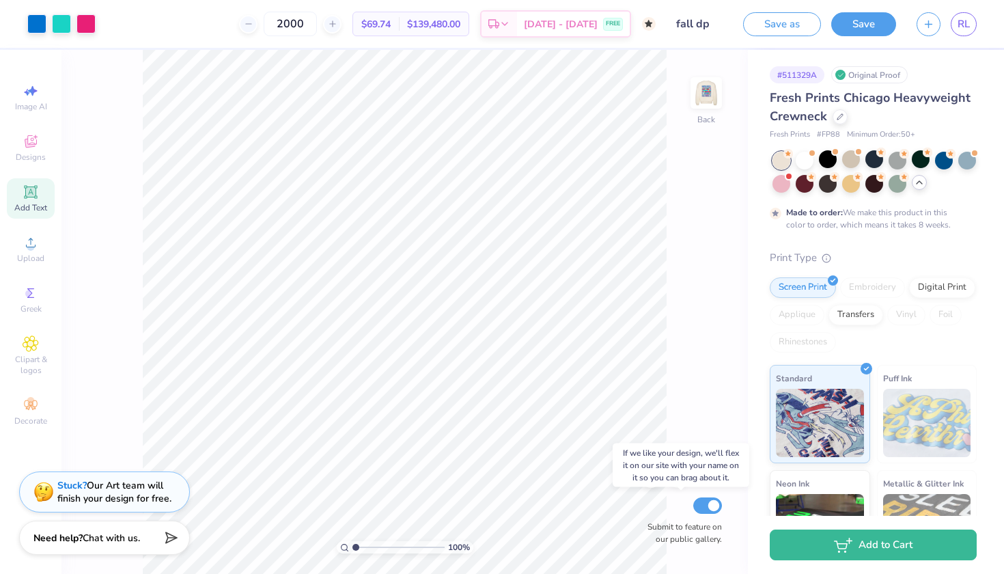
click at [713, 508] on input "Submit to feature on our public gallery." at bounding box center [708, 505] width 29 height 16
checkbox input "false"
click at [855, 92] on span "Fresh Prints Chicago Heavyweight Crewneck" at bounding box center [870, 107] width 201 height 35
click at [836, 104] on span "Fresh Prints Chicago Heavyweight Crewneck" at bounding box center [870, 107] width 201 height 35
click at [253, 19] on icon at bounding box center [249, 24] width 10 height 10
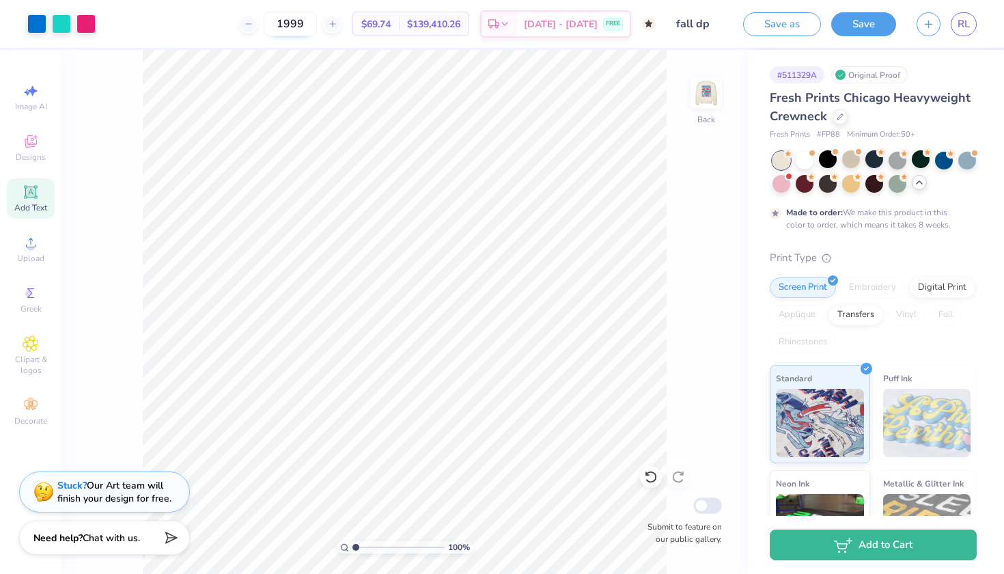
click at [317, 24] on input "1999" at bounding box center [290, 24] width 53 height 25
click at [275, 20] on div "1999" at bounding box center [290, 24] width 102 height 25
click at [309, 25] on input "1999" at bounding box center [290, 24] width 53 height 25
type input "9"
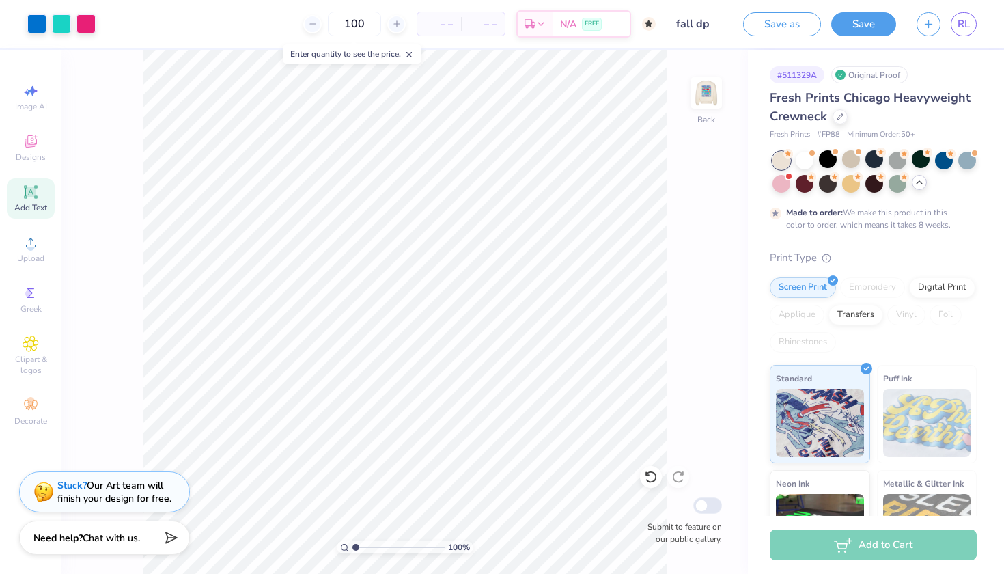
type input "100"
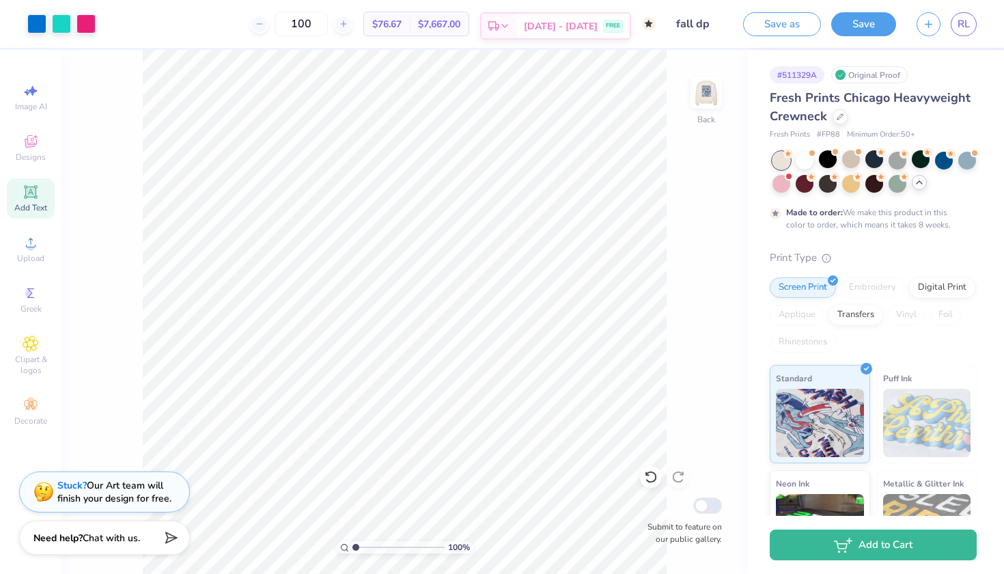
click at [517, 33] on div "Est. Delivery" at bounding box center [500, 26] width 36 height 25
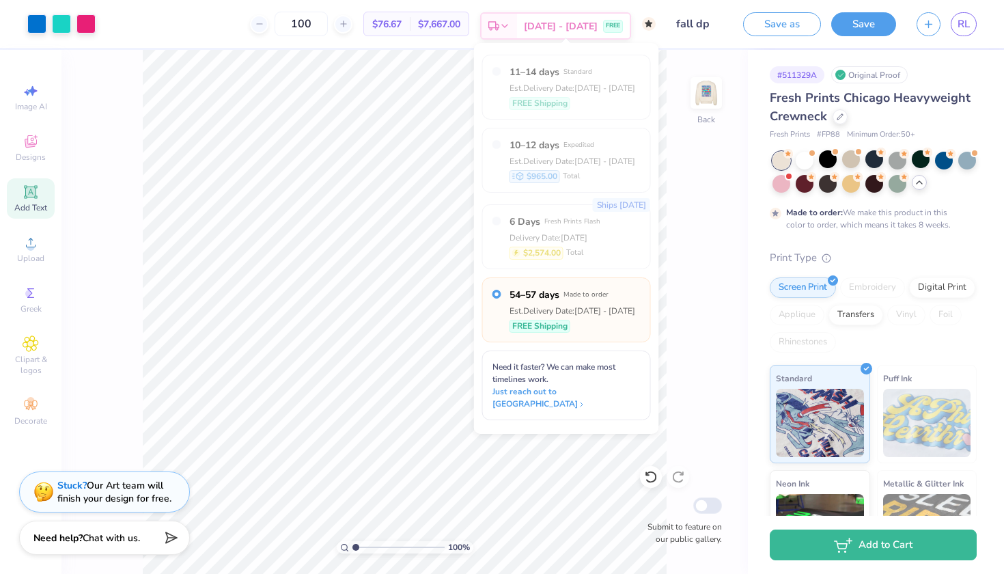
click at [517, 32] on div "Est. Delivery" at bounding box center [500, 26] width 36 height 25
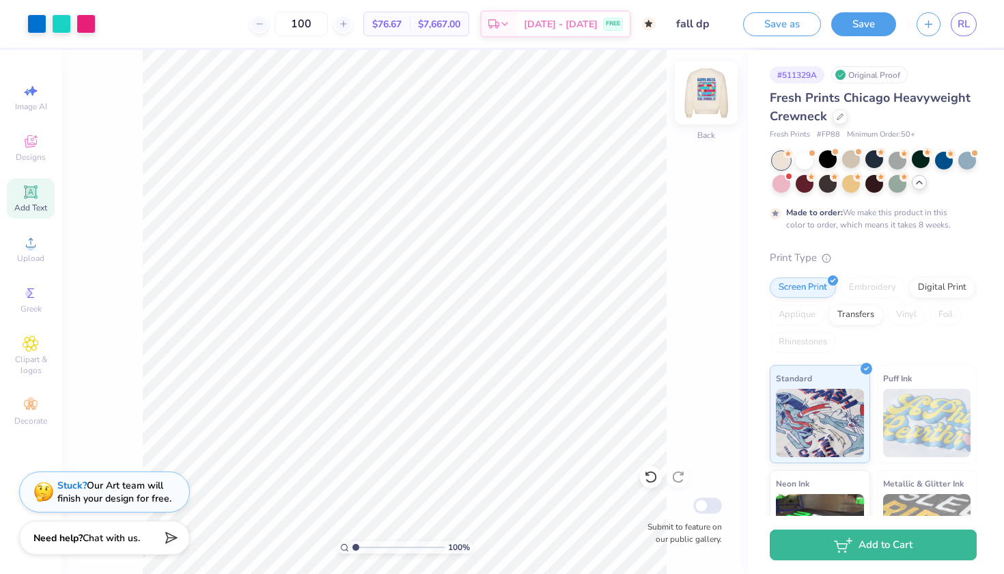
click at [697, 90] on img at bounding box center [706, 93] width 55 height 55
click at [710, 96] on img at bounding box center [706, 93] width 55 height 55
click at [885, 104] on span "Fresh Prints Chicago Heavyweight Crewneck" at bounding box center [870, 107] width 201 height 35
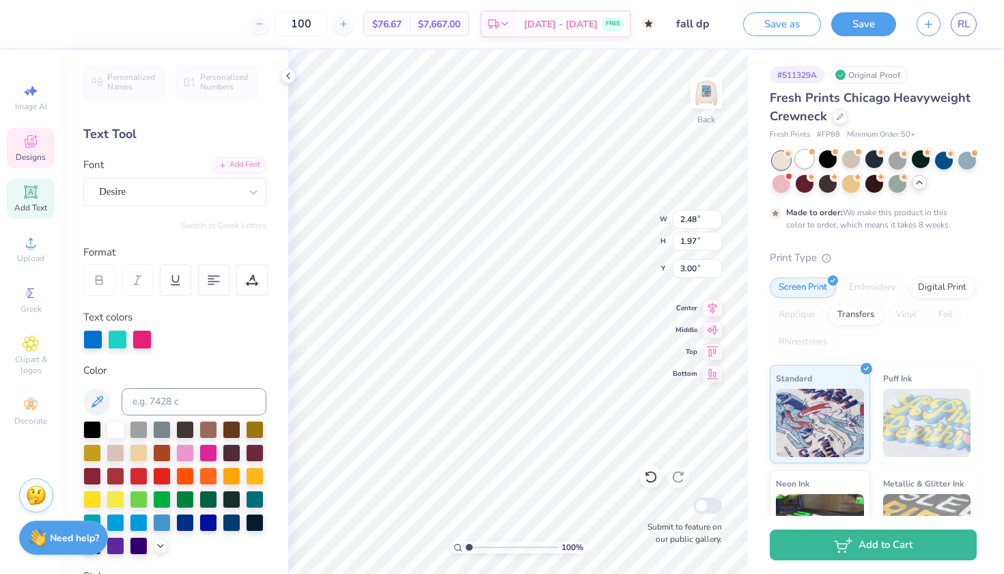
type input "2.75"
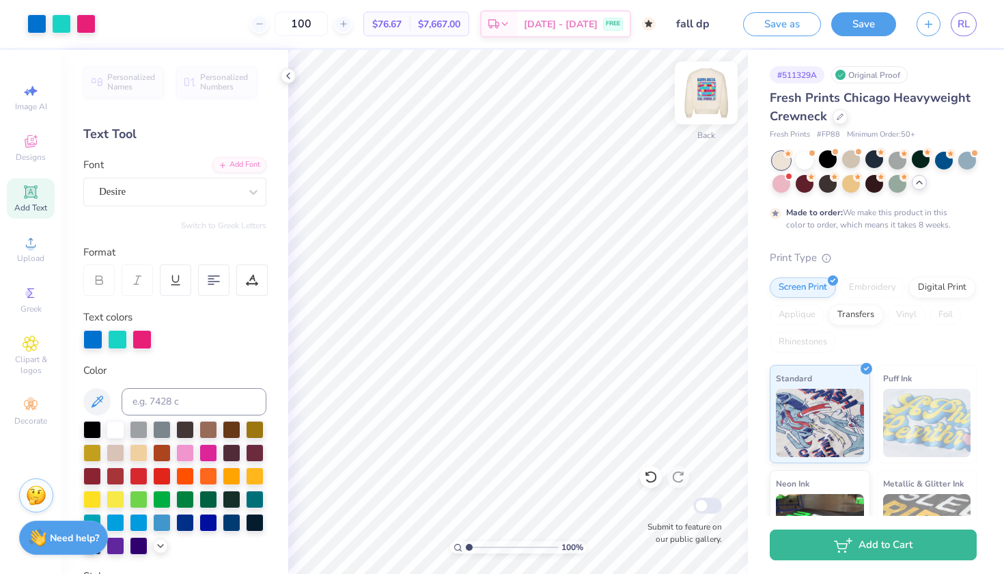
click at [711, 92] on img at bounding box center [706, 93] width 55 height 55
click at [927, 161] on div at bounding box center [921, 159] width 18 height 18
click at [898, 159] on div at bounding box center [898, 159] width 18 height 18
drag, startPoint x: 843, startPoint y: 161, endPoint x: 828, endPoint y: 161, distance: 15.0
click at [843, 161] on div at bounding box center [851, 161] width 18 height 18
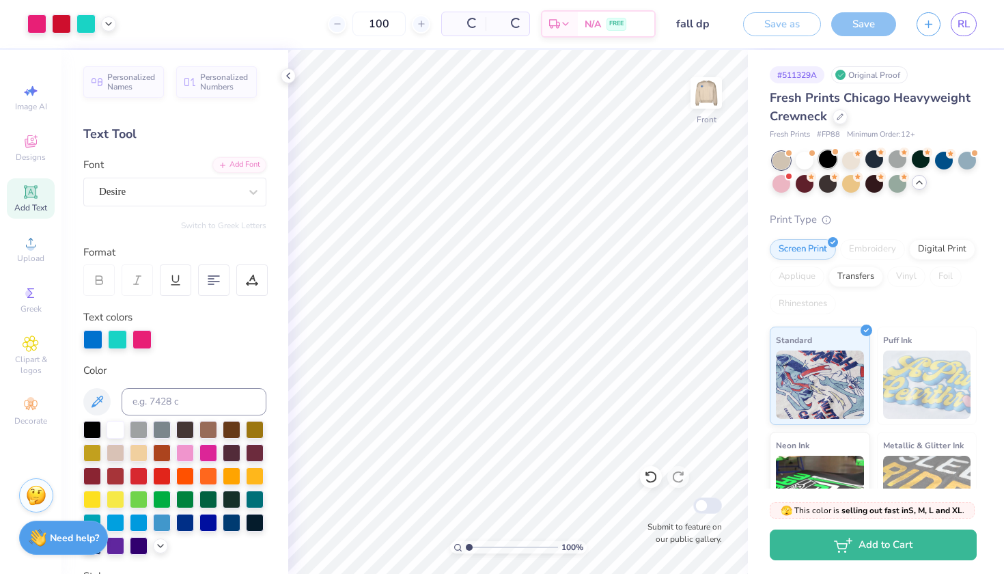
click at [828, 161] on div at bounding box center [828, 159] width 18 height 18
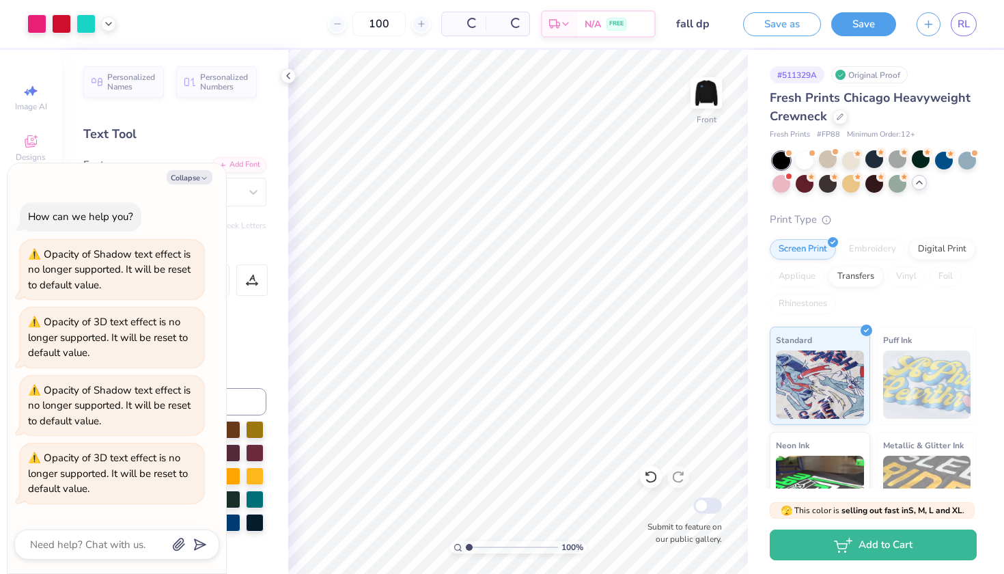
scroll to position [870, 0]
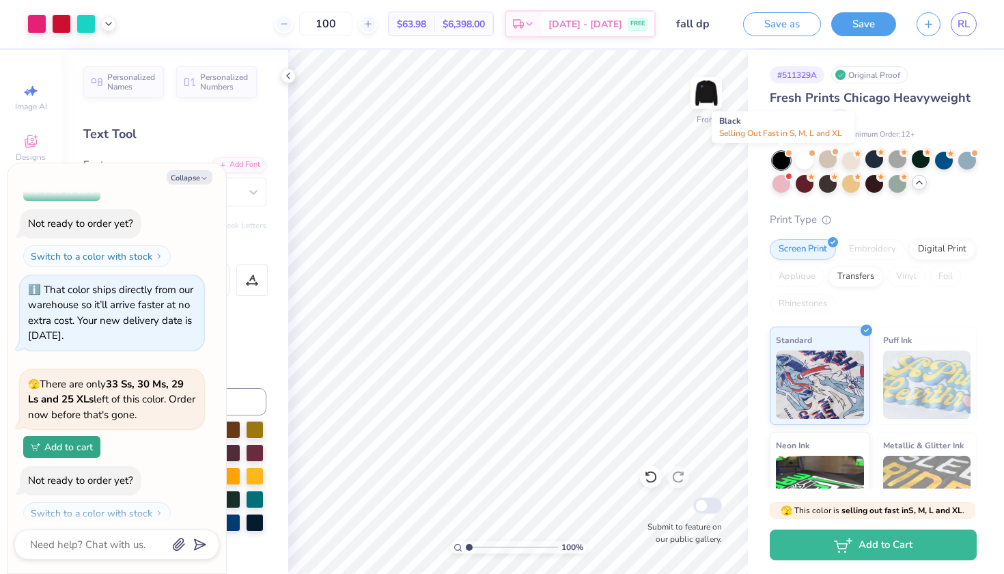
click at [778, 158] on div at bounding box center [782, 161] width 18 height 18
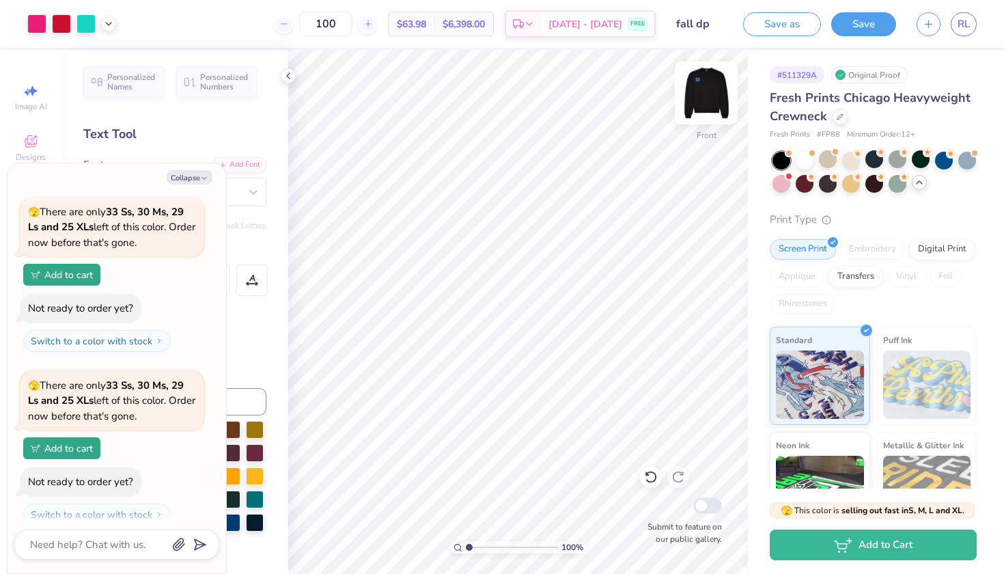
click at [711, 93] on img at bounding box center [706, 93] width 55 height 55
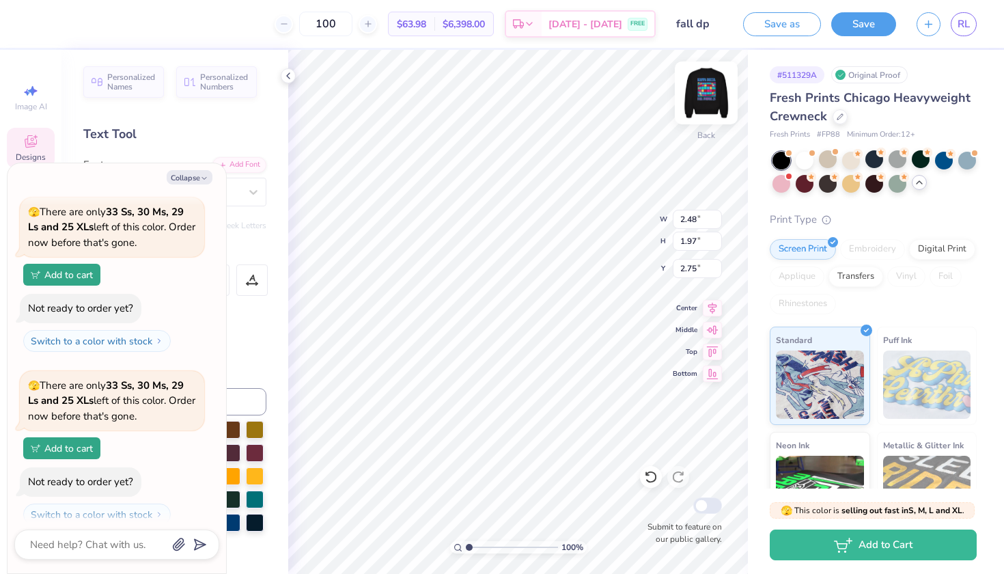
type textarea "x"
type input "3.72"
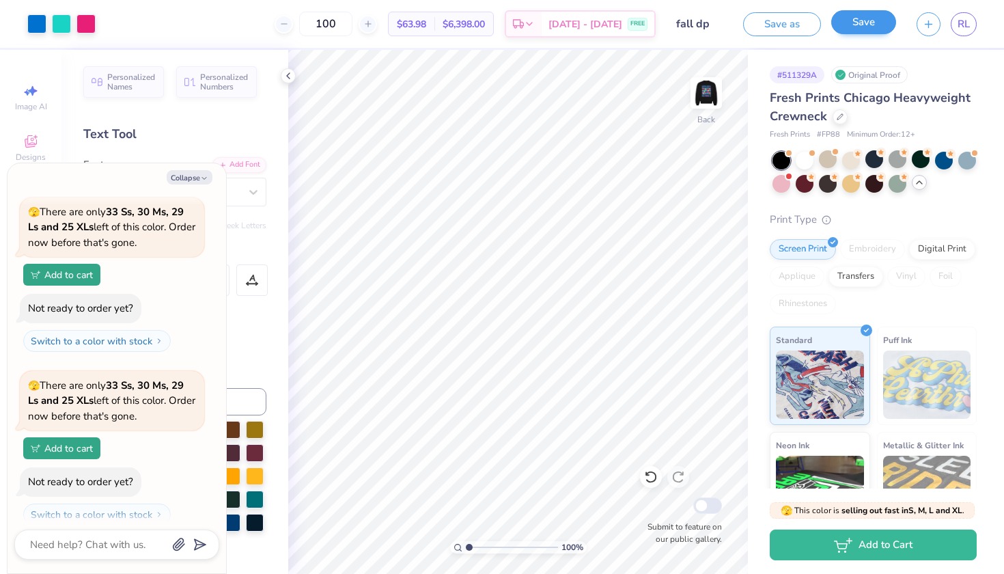
click at [867, 18] on button "Save" at bounding box center [864, 22] width 65 height 24
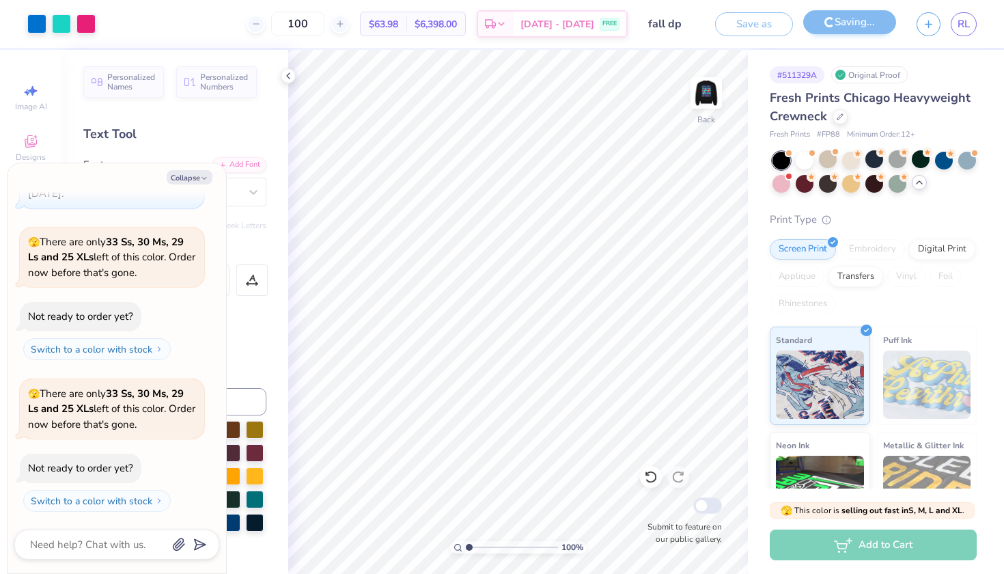
scroll to position [933, 0]
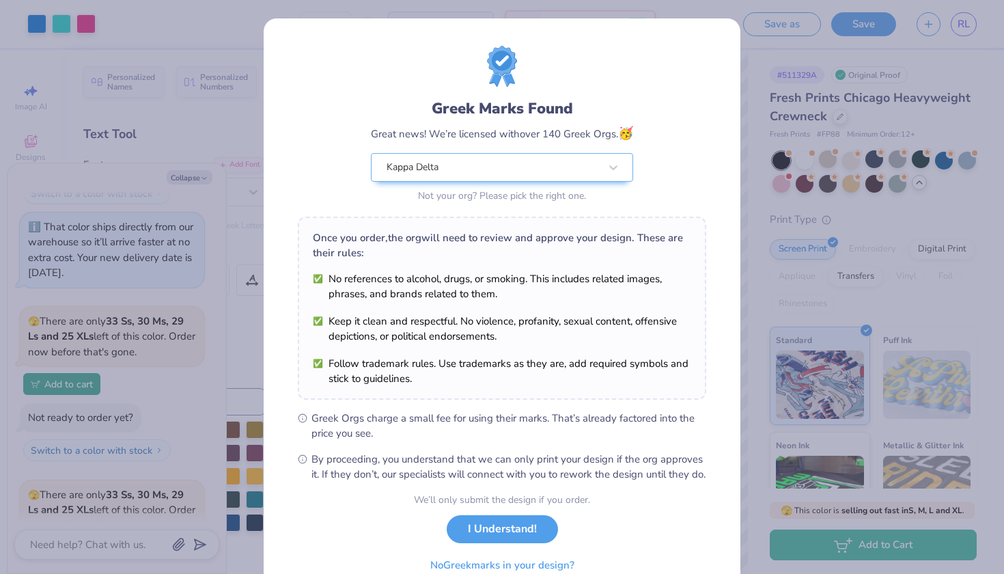
type textarea "x"
